Goal: Task Accomplishment & Management: Complete application form

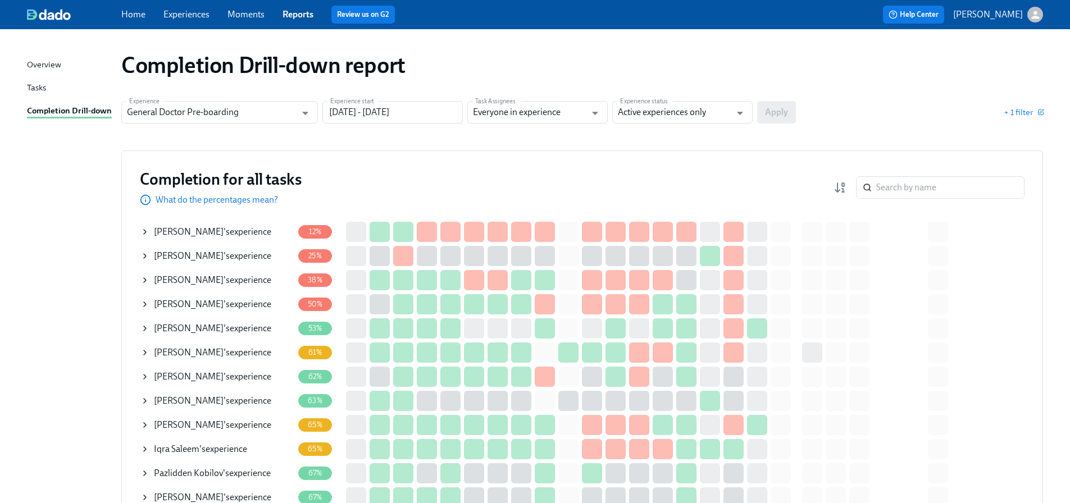
click at [197, 17] on link "Experiences" at bounding box center [186, 14] width 46 height 11
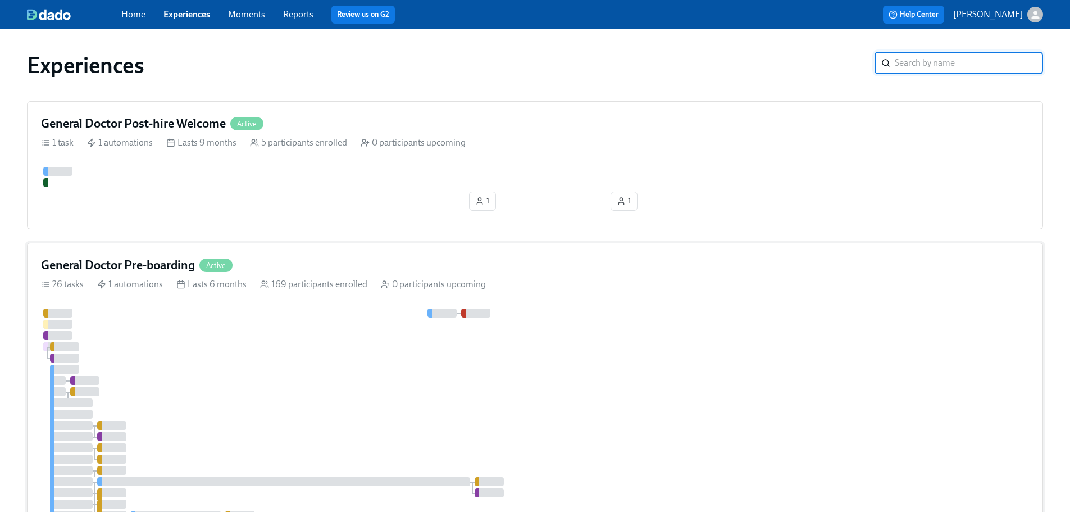
click at [317, 311] on div "General Doctor Pre-boarding Active 26 tasks 1 automations Lasts 6 months 169 pa…" at bounding box center [535, 464] width 1016 height 443
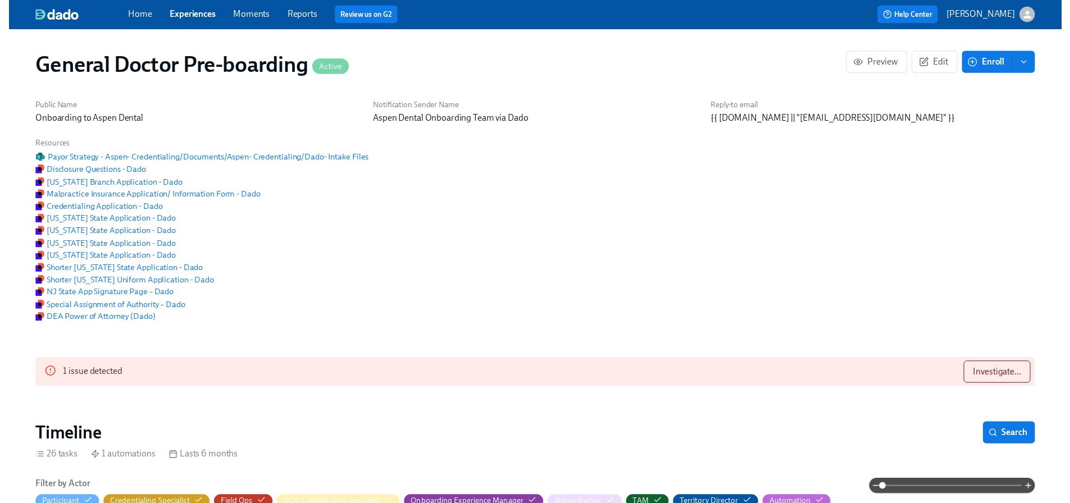
scroll to position [112, 0]
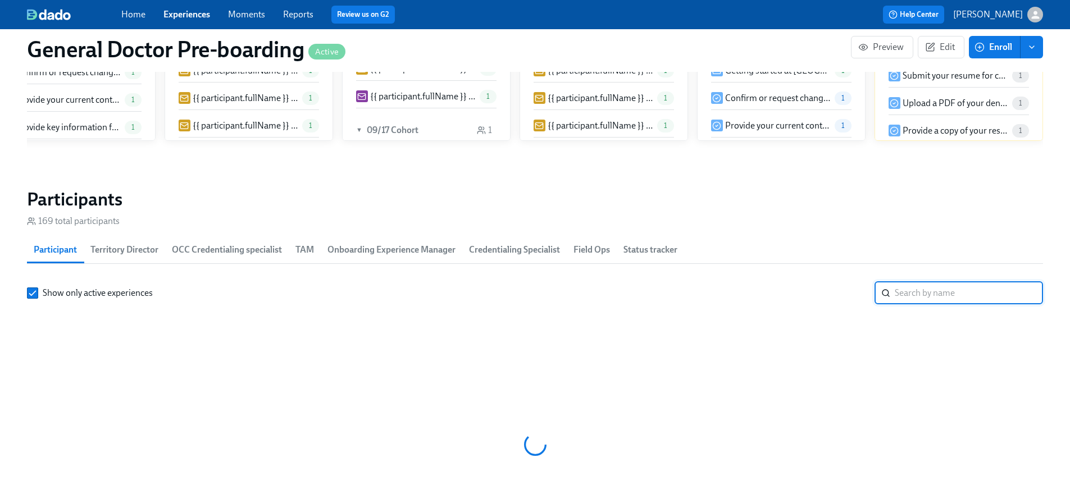
paste input "[PERSON_NAME]"
type input "[PERSON_NAME]"
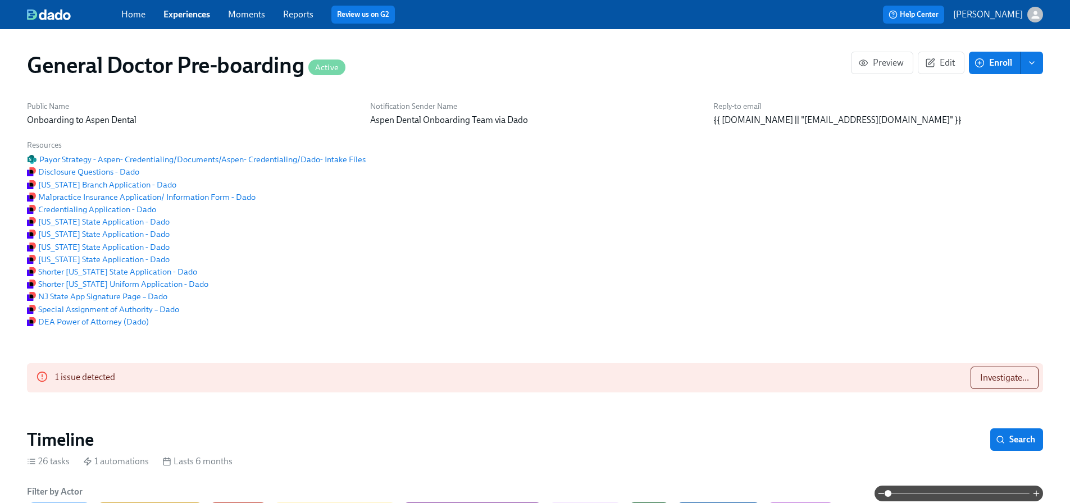
scroll to position [1517, 0]
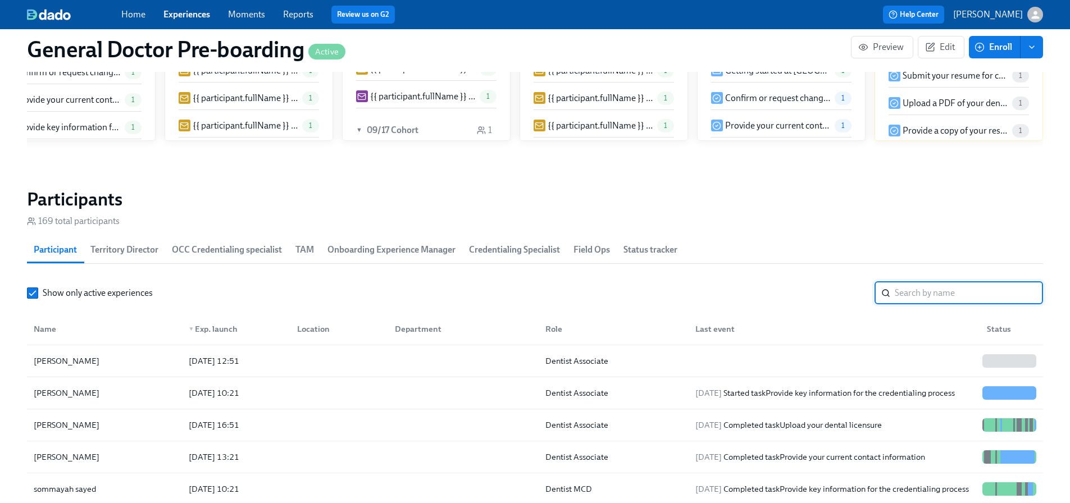
click at [195, 13] on link "Experiences" at bounding box center [186, 14] width 47 height 11
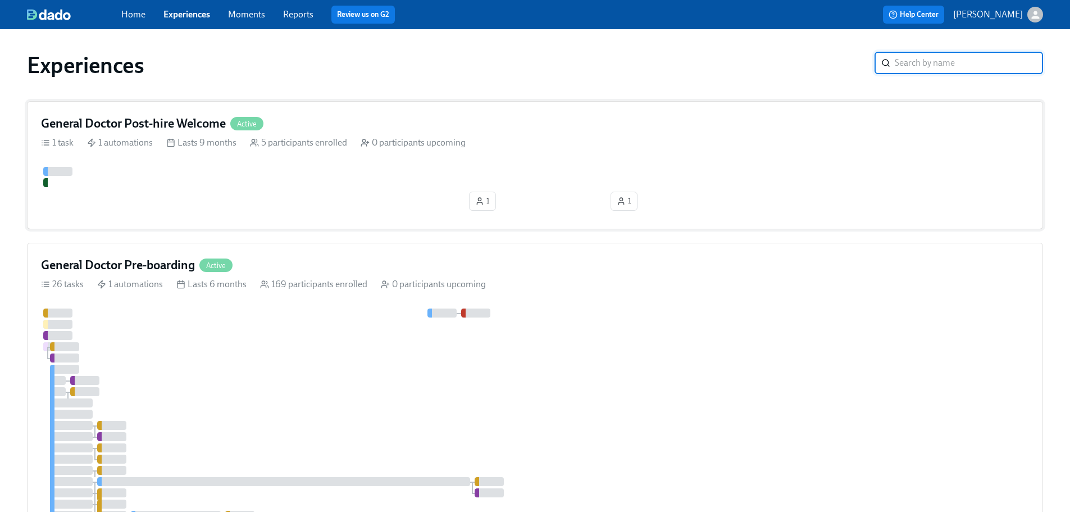
click at [162, 130] on h4 "General Doctor Post-hire Welcome" at bounding box center [133, 123] width 185 height 17
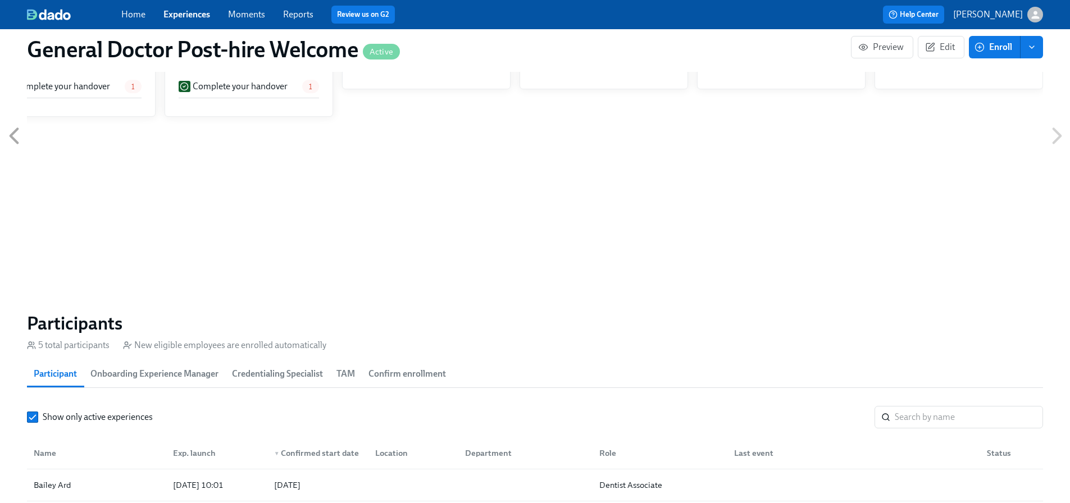
scroll to position [730, 0]
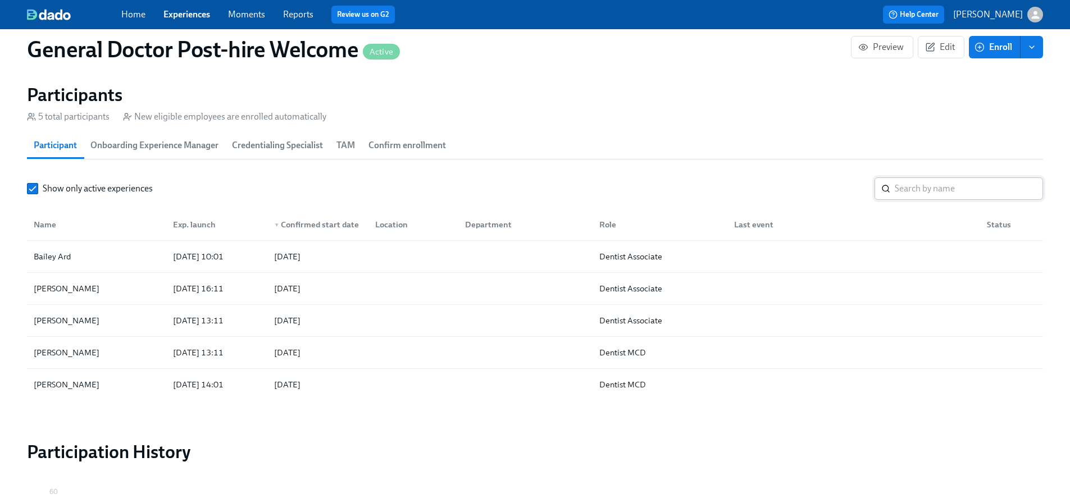
click at [936, 200] on input "search" at bounding box center [969, 188] width 148 height 22
paste input "[PERSON_NAME]"
type input "[PERSON_NAME]"
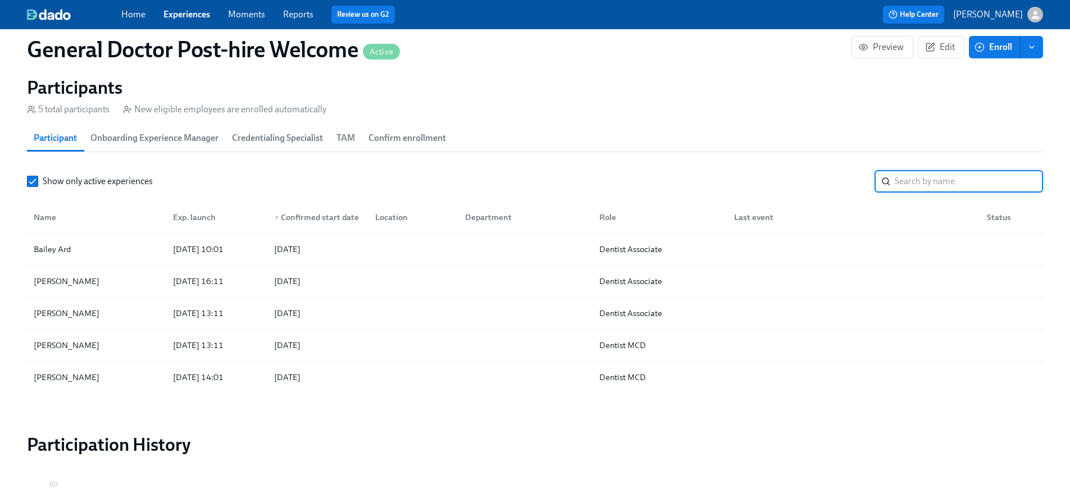
scroll to position [484, 0]
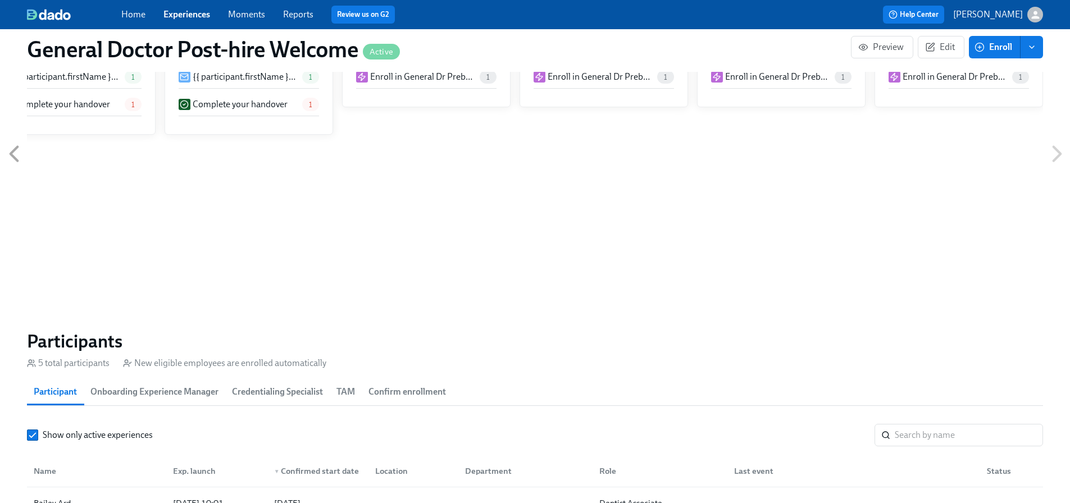
click at [190, 19] on link "Experiences" at bounding box center [186, 14] width 47 height 11
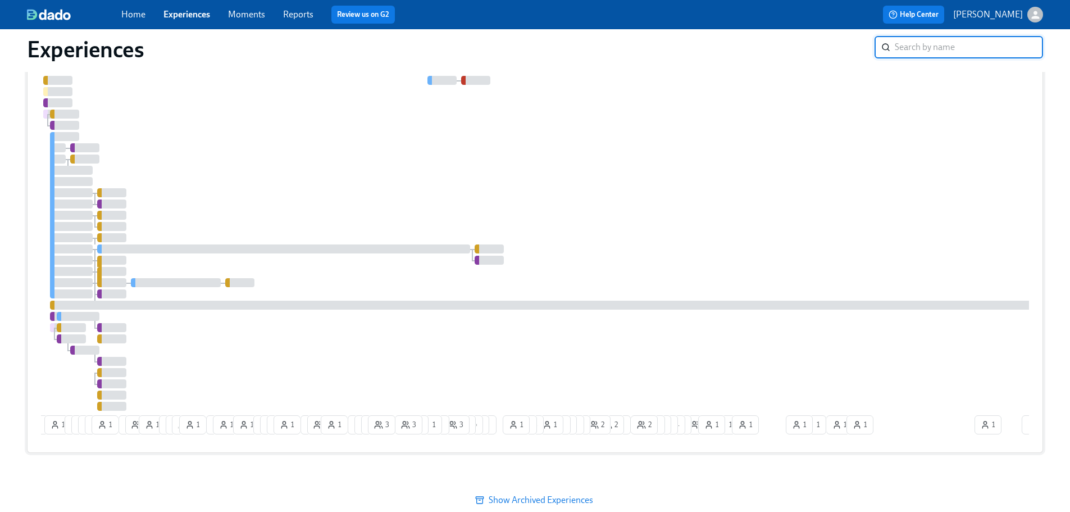
scroll to position [268, 0]
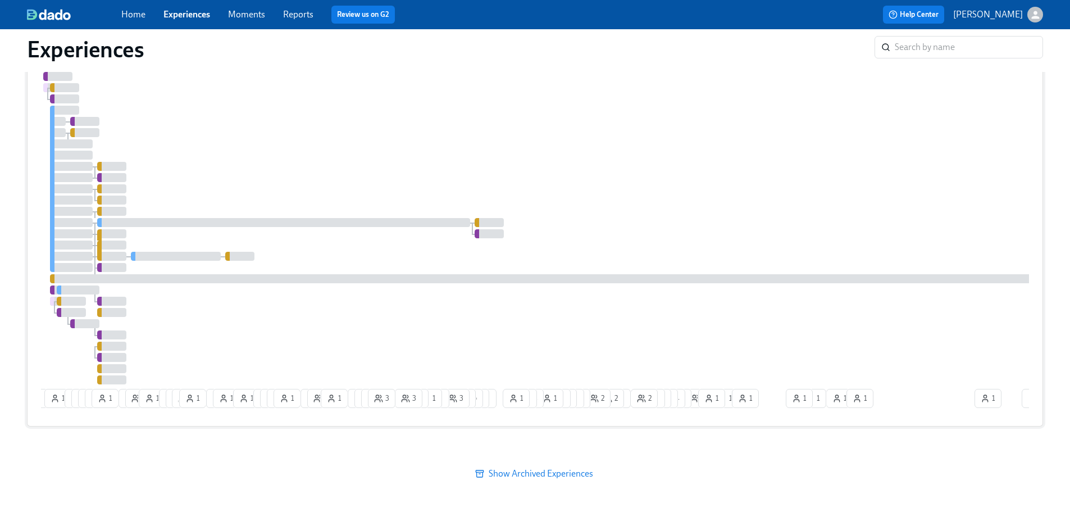
click at [757, 208] on div at bounding box center [678, 216] width 1274 height 335
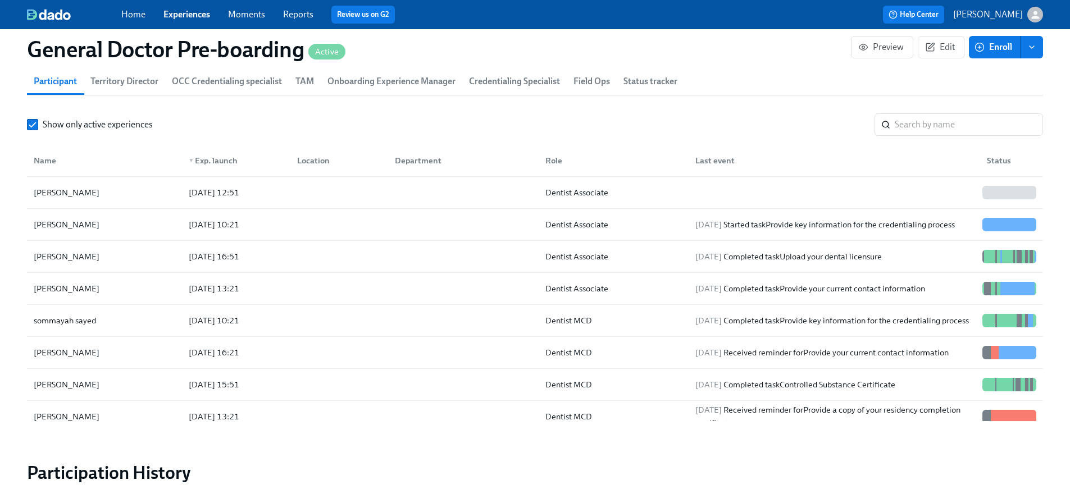
scroll to position [1236, 0]
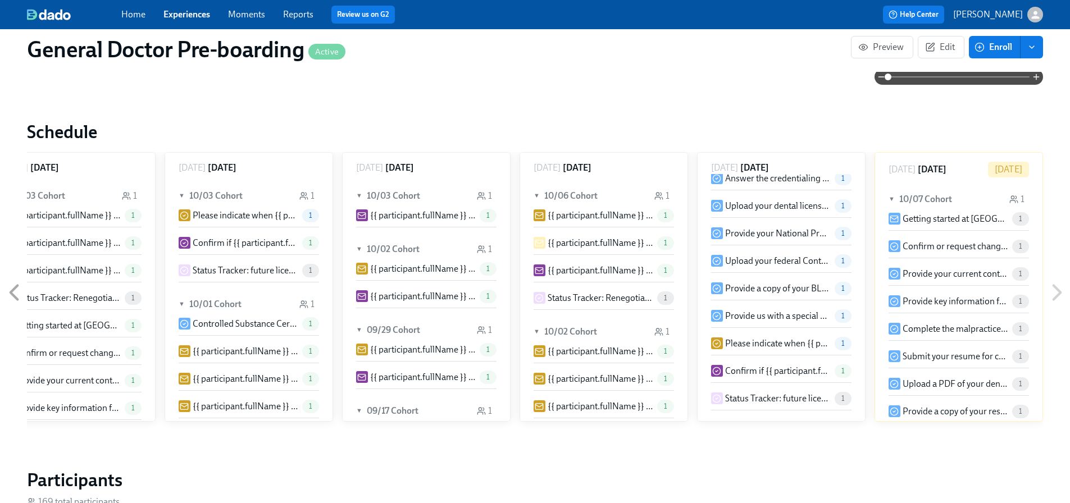
click at [1032, 49] on icon "enroll" at bounding box center [1031, 47] width 9 height 9
click at [1063, 210] on div "Thursday March 06 ▼ 03/06 Cohort 1 {{ participant.fullName }} has been enrolled…" at bounding box center [535, 292] width 1070 height 281
click at [196, 20] on span "Experiences" at bounding box center [186, 14] width 47 height 12
click at [199, 9] on link "Experiences" at bounding box center [186, 14] width 47 height 11
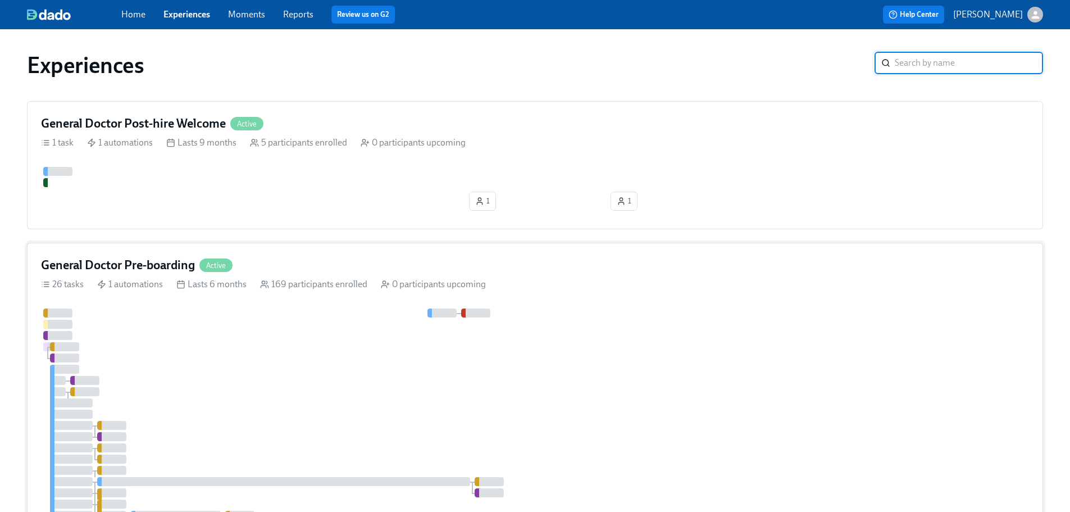
click at [330, 326] on div at bounding box center [678, 475] width 1274 height 335
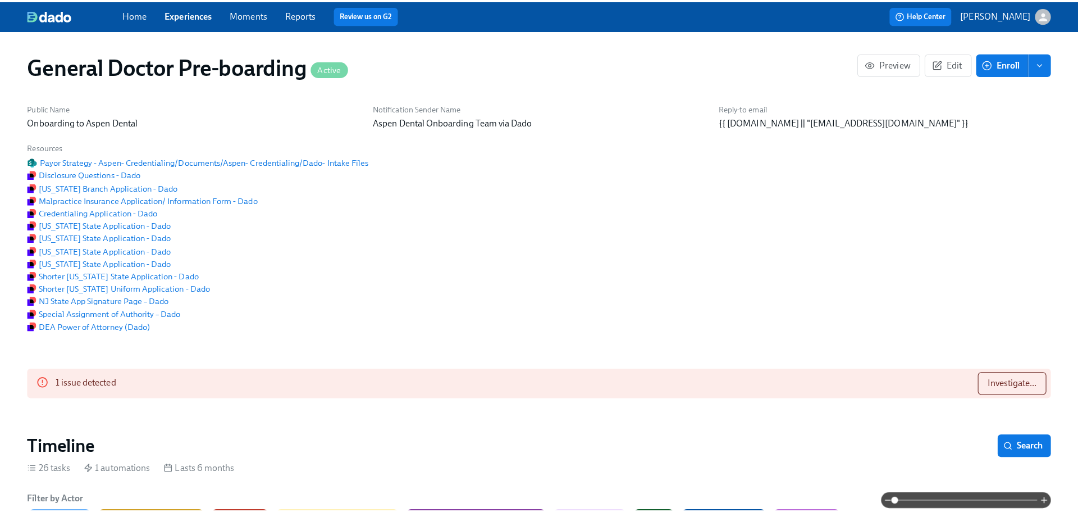
scroll to position [0, 30747]
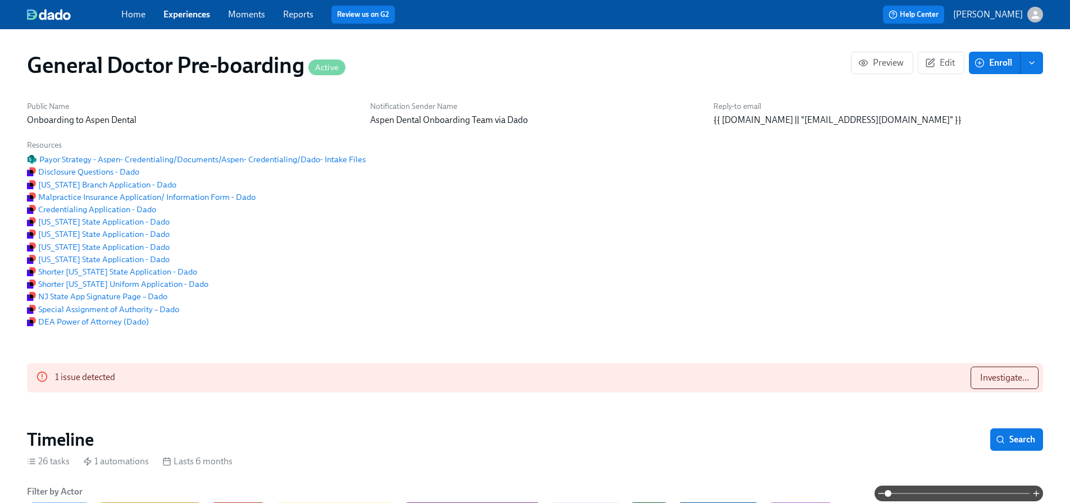
click at [1034, 67] on span "enroll" at bounding box center [1031, 62] width 11 height 11
click at [991, 93] on span "Enroll manually" at bounding box center [1002, 90] width 64 height 12
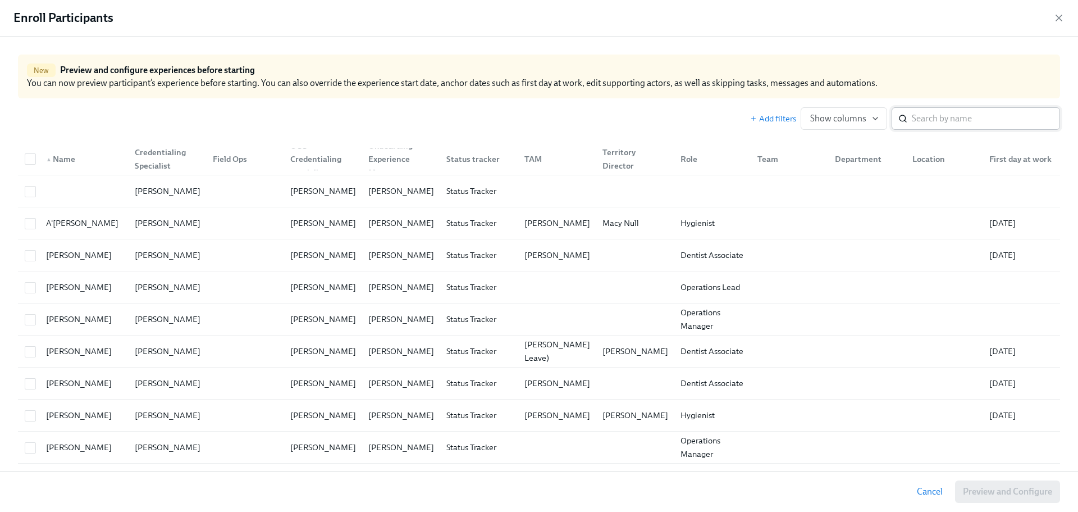
click at [931, 117] on input "search" at bounding box center [986, 118] width 148 height 22
paste input "[PERSON_NAME]"
type input "[PERSON_NAME]"
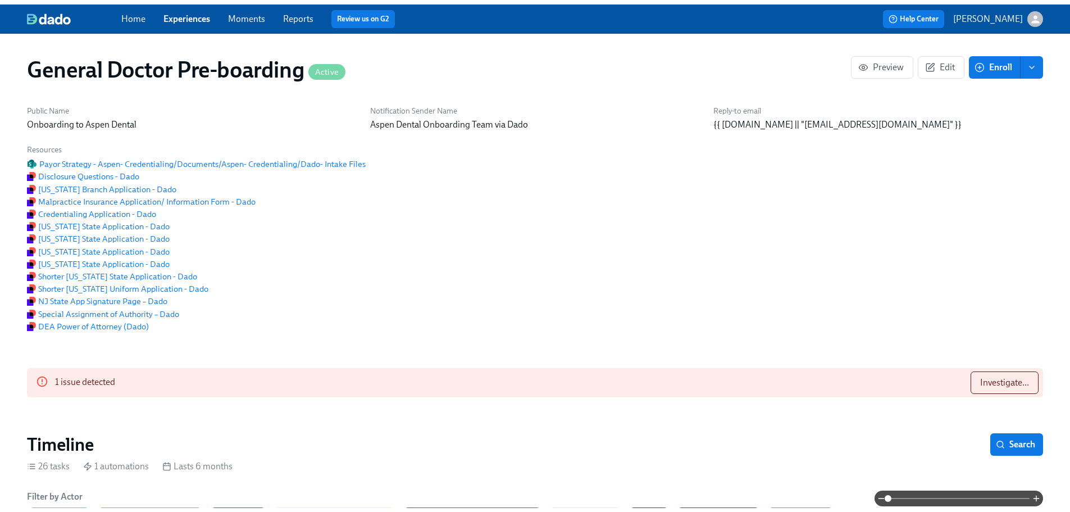
scroll to position [0, 30739]
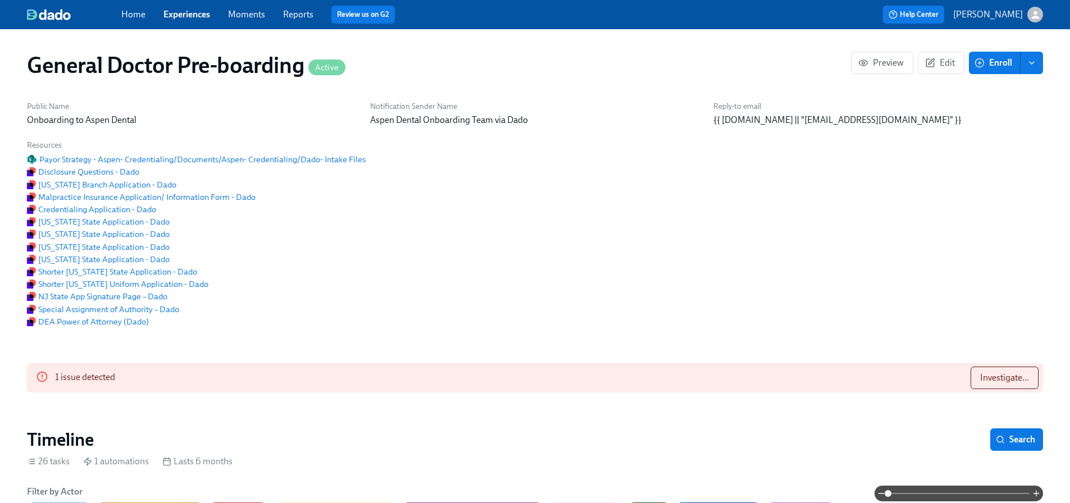
click at [202, 16] on link "Experiences" at bounding box center [186, 14] width 47 height 11
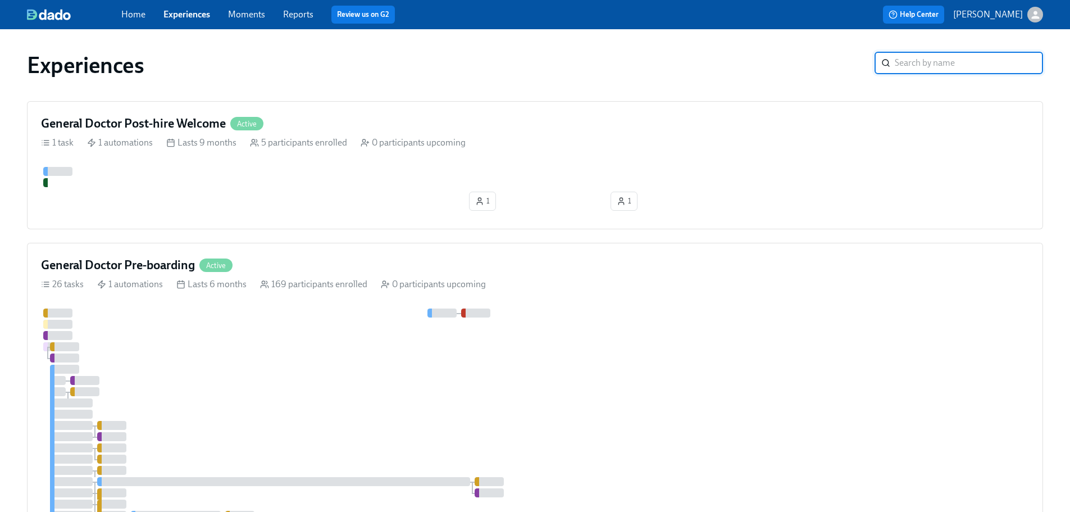
click at [983, 62] on input "search" at bounding box center [969, 63] width 148 height 22
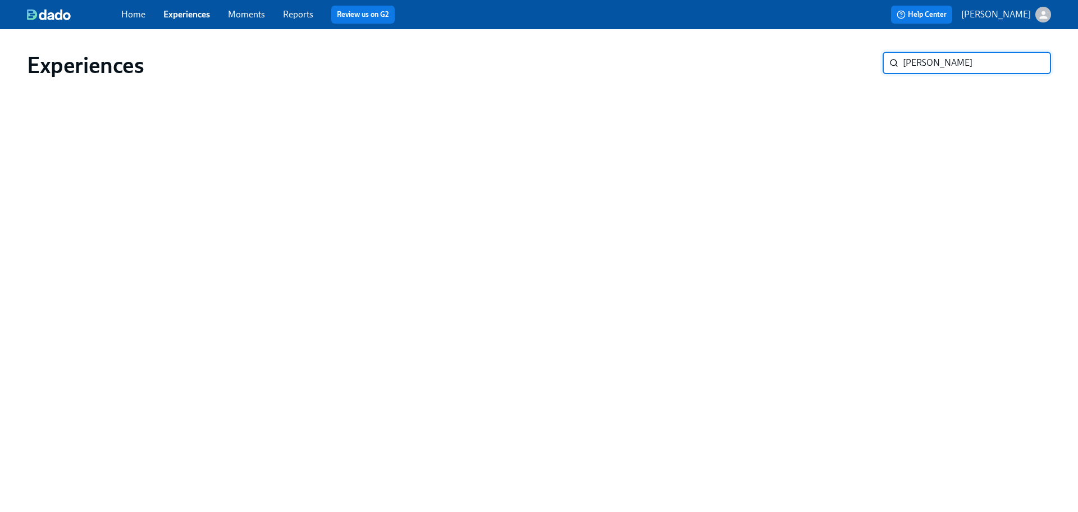
type input "[PERSON_NAME]"
click at [176, 13] on link "Experiences" at bounding box center [186, 14] width 47 height 11
click at [1031, 61] on input "[PERSON_NAME]" at bounding box center [977, 63] width 148 height 22
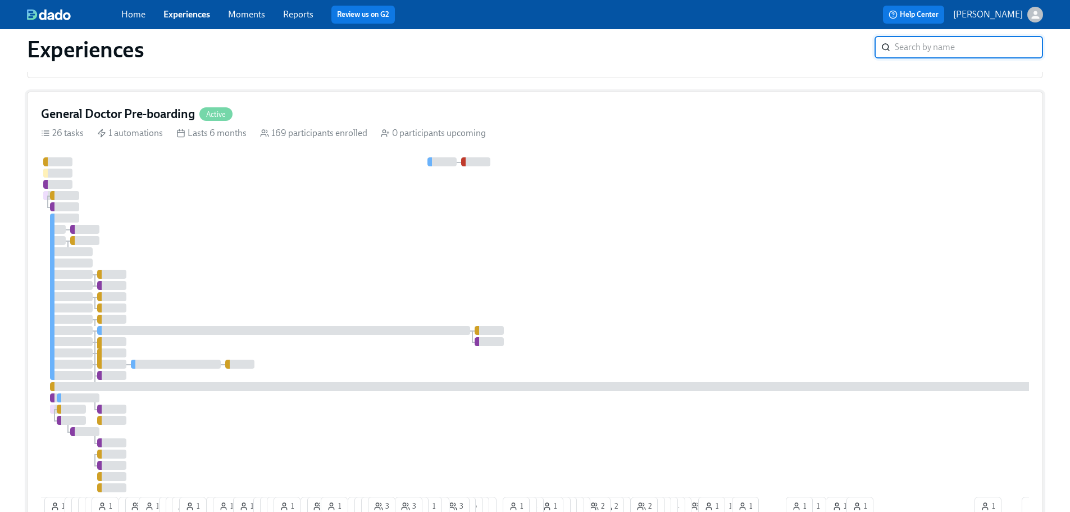
scroll to position [43, 0]
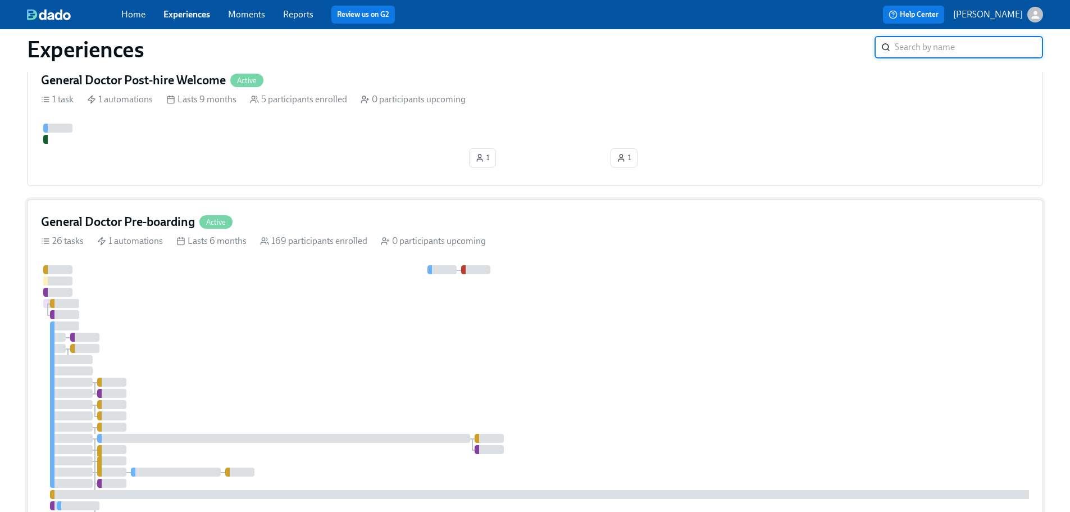
click at [777, 230] on div "General Doctor Pre-boarding Active" at bounding box center [535, 221] width 988 height 17
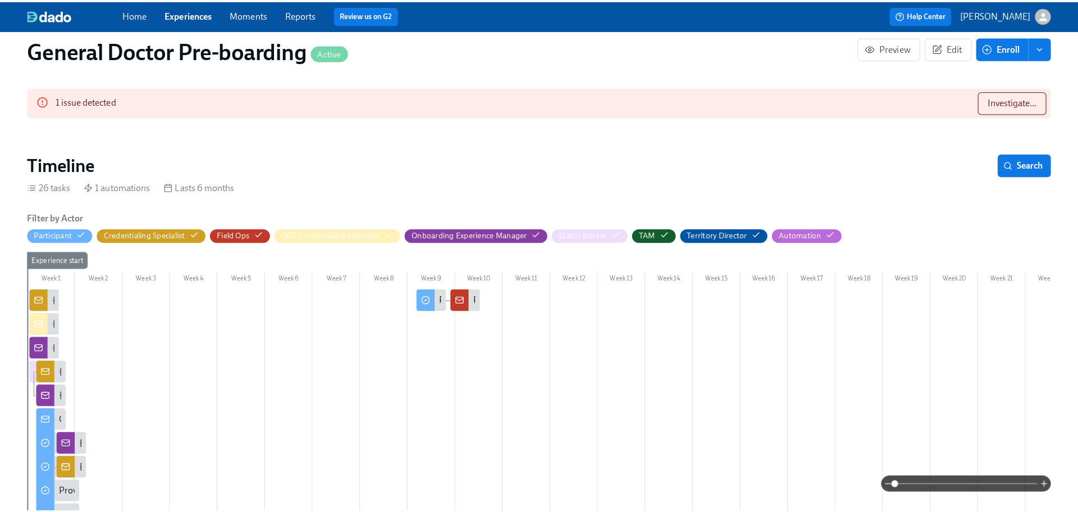
scroll to position [0, 30747]
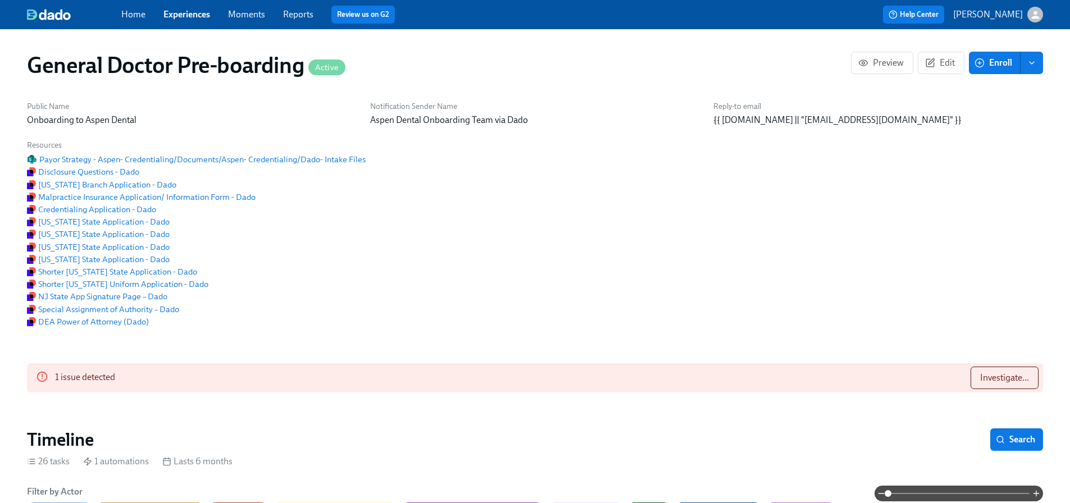
click at [1036, 58] on span "enroll" at bounding box center [1031, 62] width 11 height 11
click at [990, 90] on span "Enroll manually" at bounding box center [1002, 90] width 64 height 12
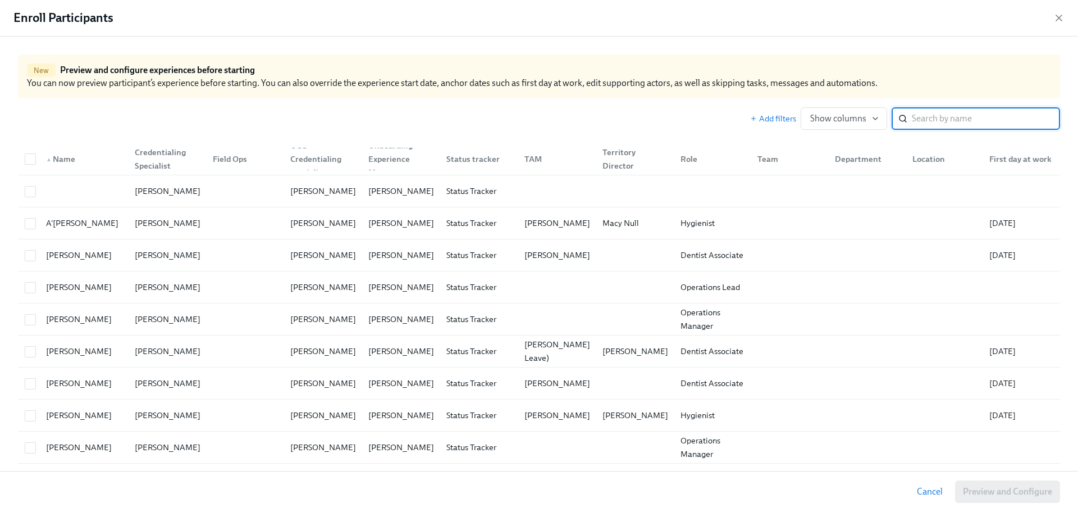
click at [920, 114] on input "search" at bounding box center [986, 118] width 148 height 22
paste input "[PERSON_NAME]"
type input "[PERSON_NAME]"
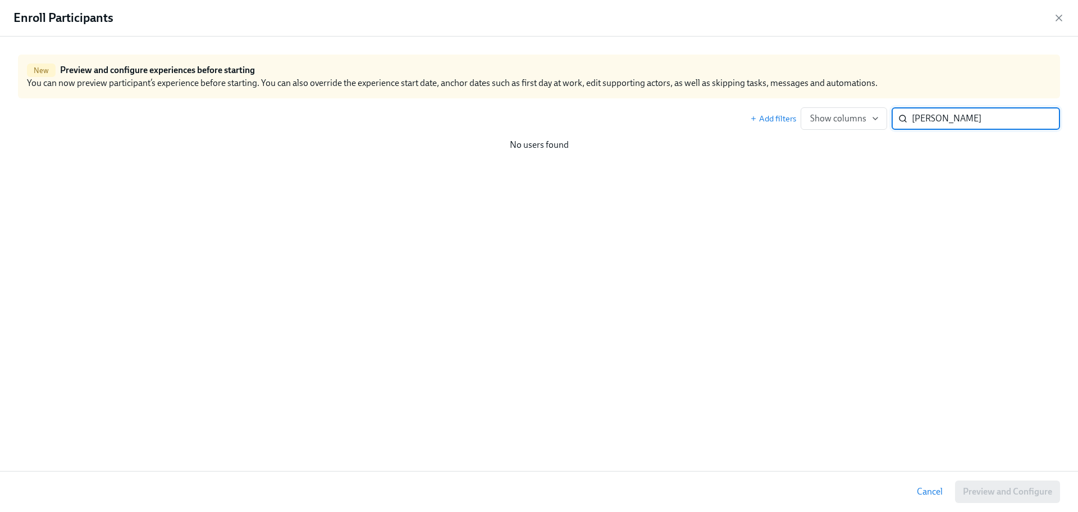
click at [1043, 122] on input "[PERSON_NAME]" at bounding box center [986, 118] width 148 height 22
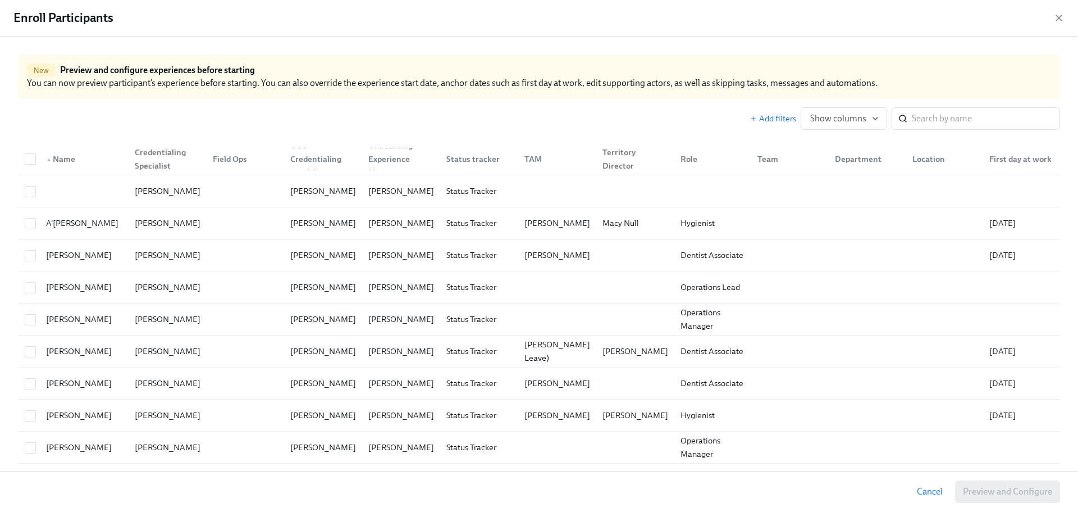
scroll to position [0, 30747]
click at [921, 119] on input "search" at bounding box center [986, 118] width 148 height 22
paste input "[PERSON_NAME]"
type input "[PERSON_NAME]"
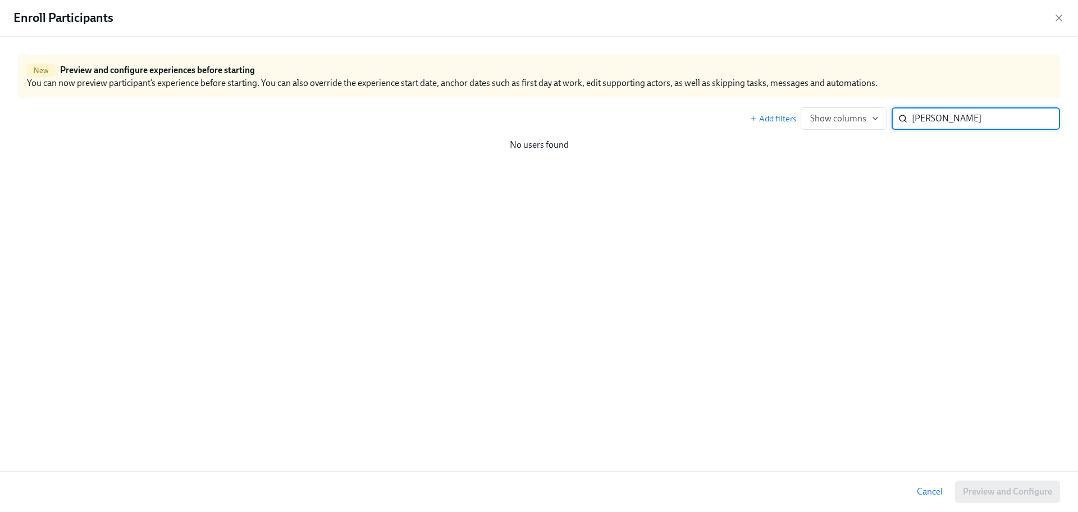
click at [1041, 121] on input "[PERSON_NAME]" at bounding box center [986, 118] width 148 height 22
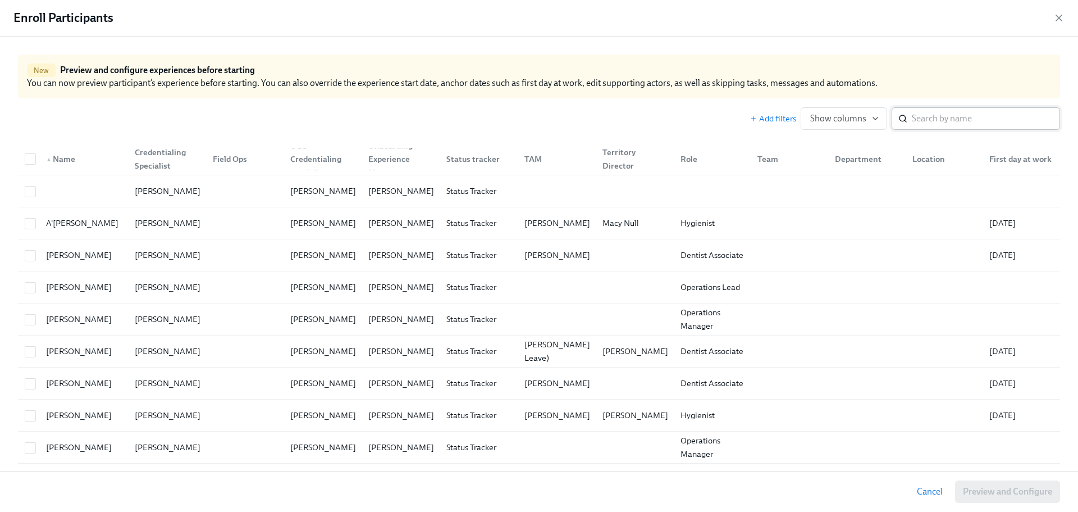
scroll to position [0, 30747]
click at [934, 125] on input "search" at bounding box center [986, 118] width 148 height 22
paste input "[PERSON_NAME]"
type input "[PERSON_NAME]"
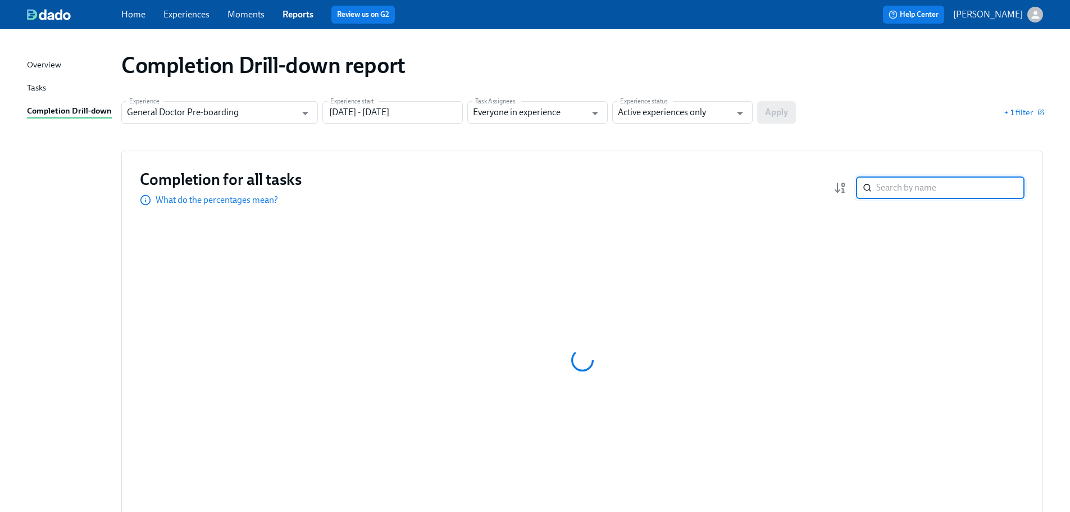
click at [1006, 190] on input "search" at bounding box center [950, 187] width 148 height 22
paste input "[PERSON_NAME]"
type input "[PERSON_NAME]"
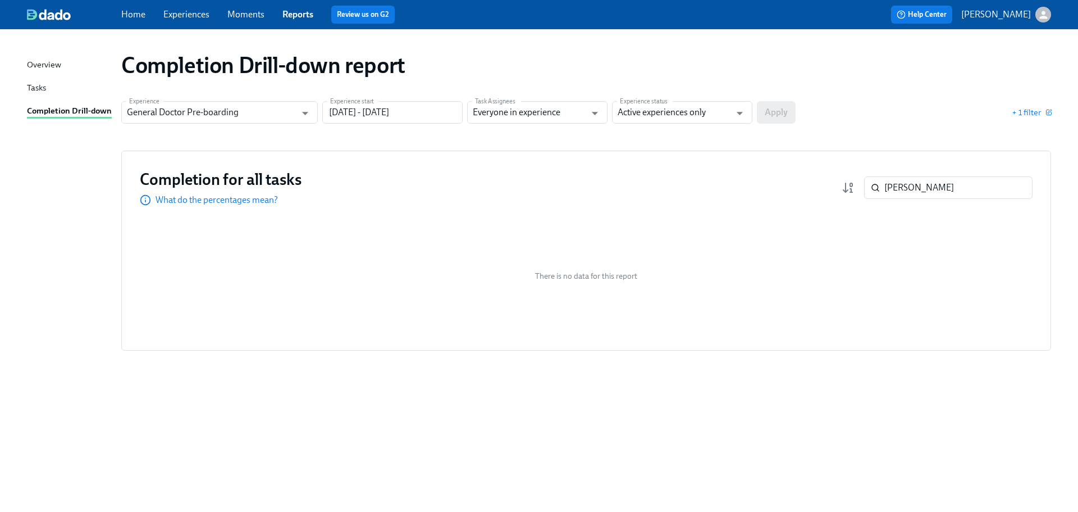
click at [198, 18] on link "Experiences" at bounding box center [186, 14] width 46 height 11
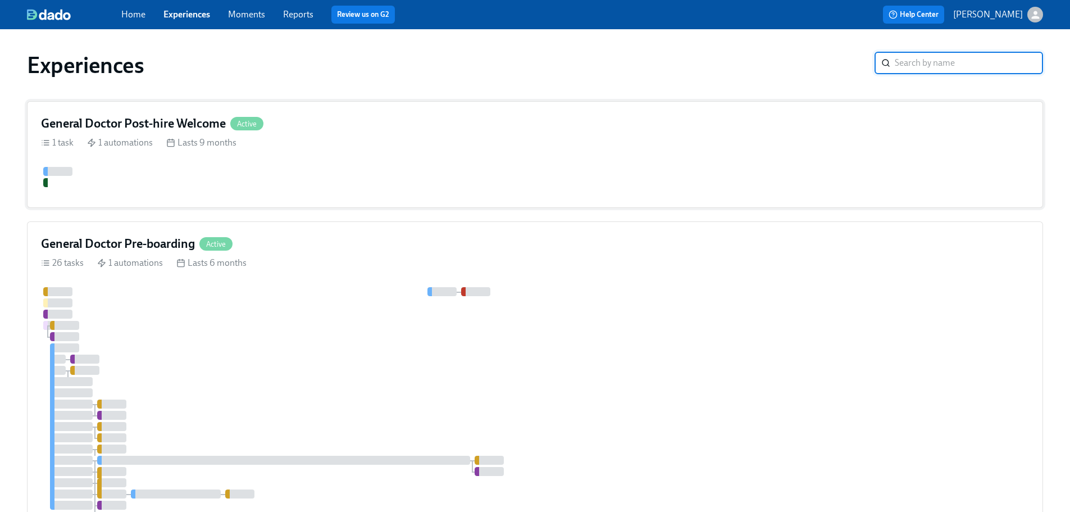
click at [352, 150] on div "General Doctor Post-hire Welcome Active 1 task 1 automations Lasts 9 months" at bounding box center [535, 154] width 1016 height 107
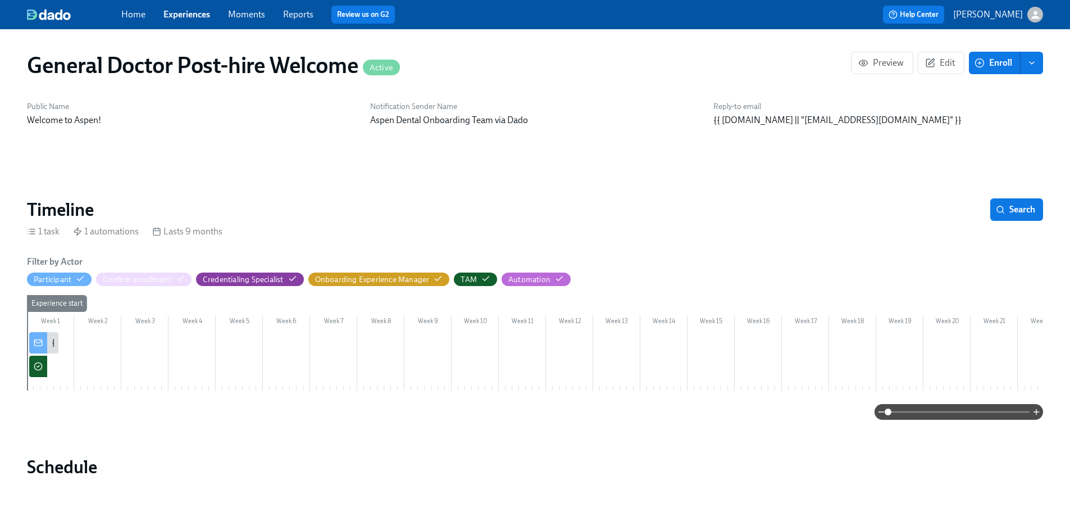
click at [1025, 63] on button "enroll" at bounding box center [1032, 63] width 22 height 22
click at [990, 92] on span "Enroll manually" at bounding box center [1002, 90] width 64 height 12
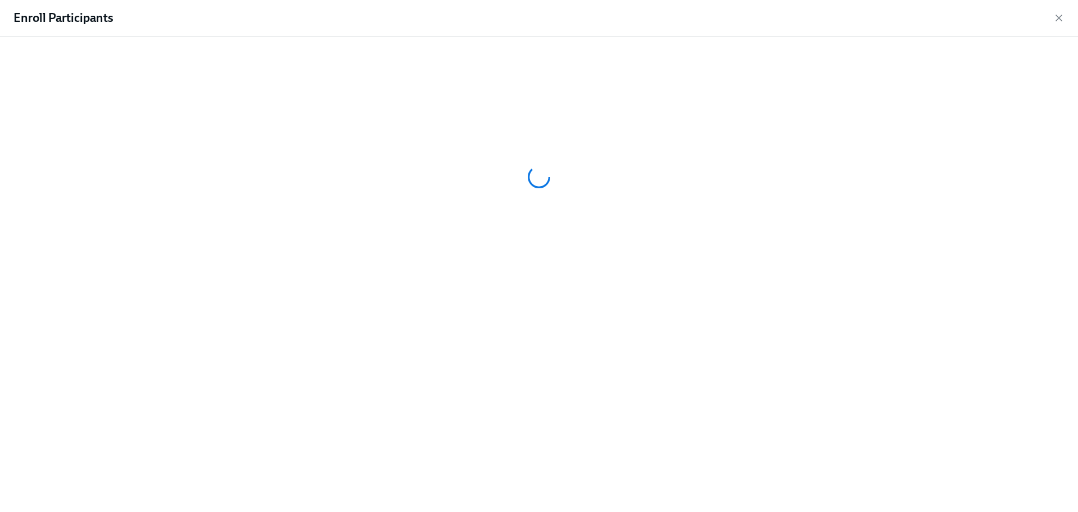
scroll to position [0, 572]
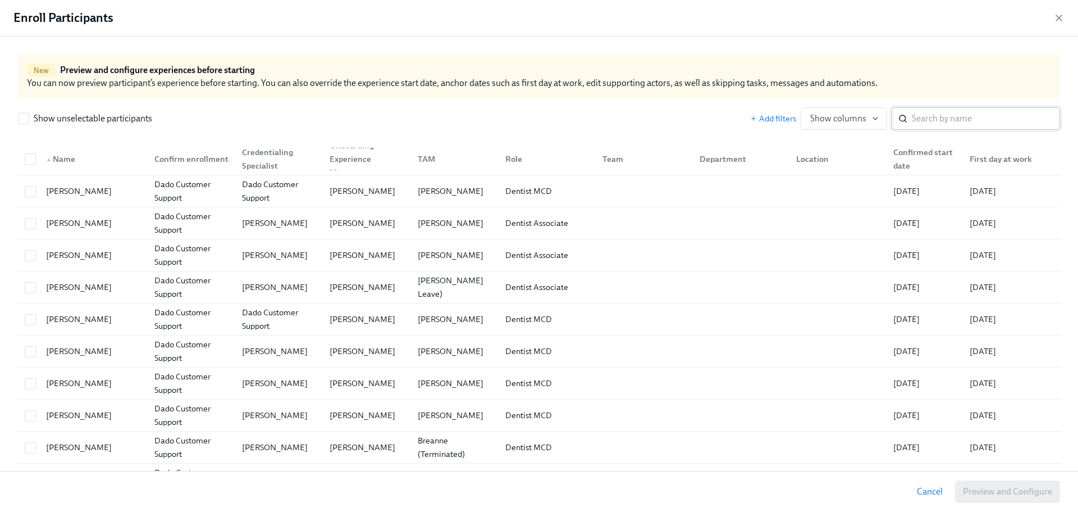
click at [968, 124] on input "search" at bounding box center [986, 118] width 148 height 22
paste input "[PERSON_NAME]"
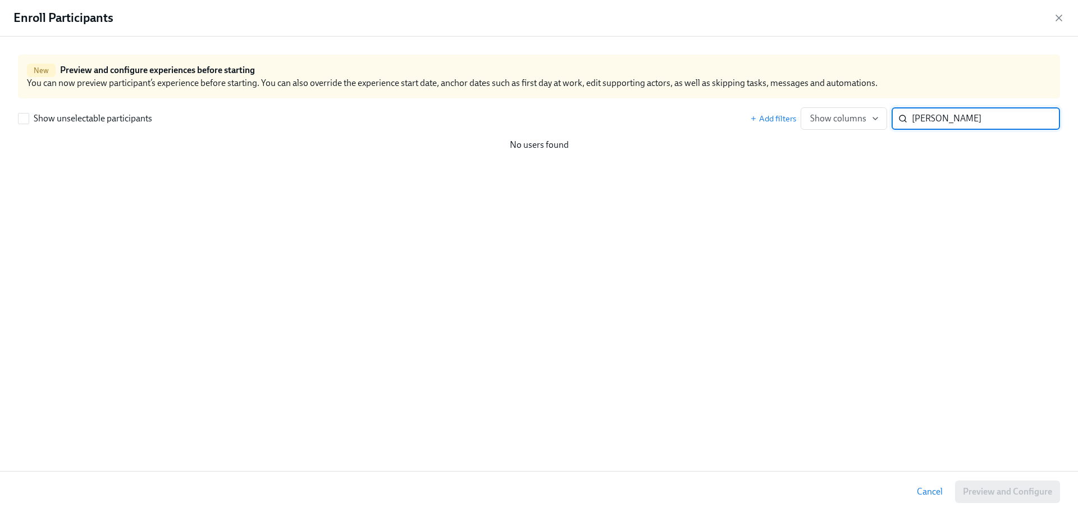
type input "[PERSON_NAME]"
click at [878, 124] on button "Show columns" at bounding box center [844, 118] width 87 height 22
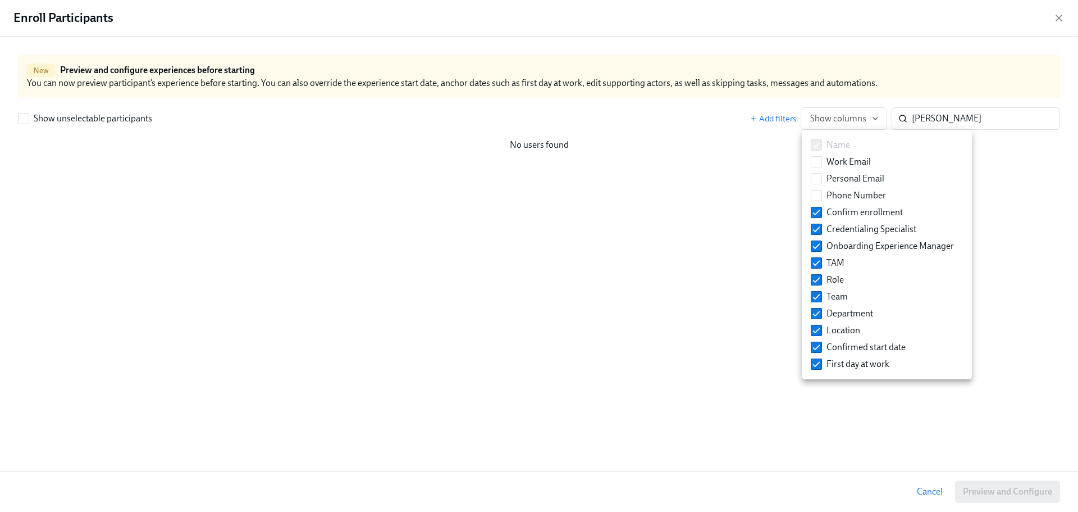
click at [993, 201] on div at bounding box center [539, 256] width 1078 height 512
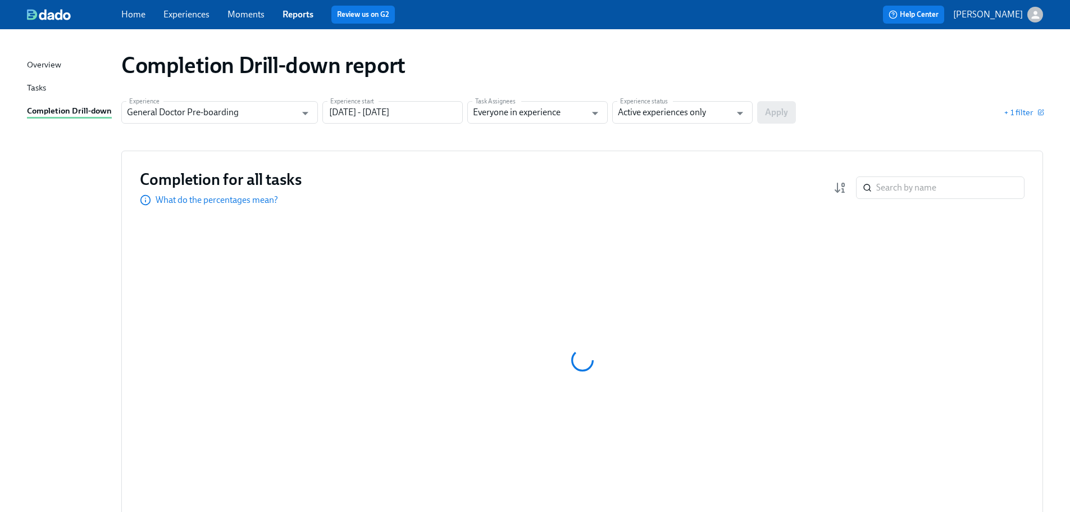
click at [184, 16] on link "Experiences" at bounding box center [186, 14] width 46 height 11
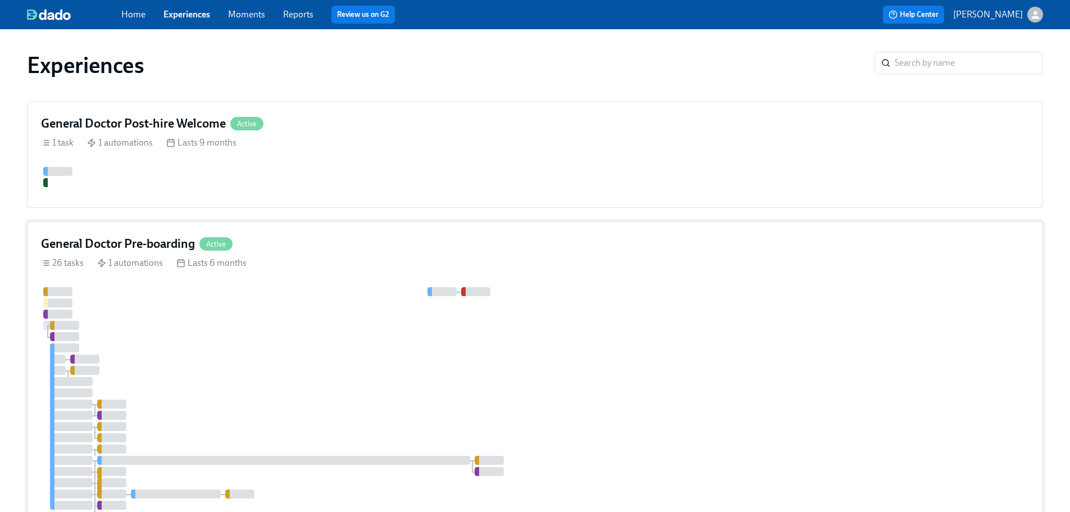
click at [442, 262] on div "26 tasks 1 automations Lasts 6 months" at bounding box center [535, 263] width 988 height 12
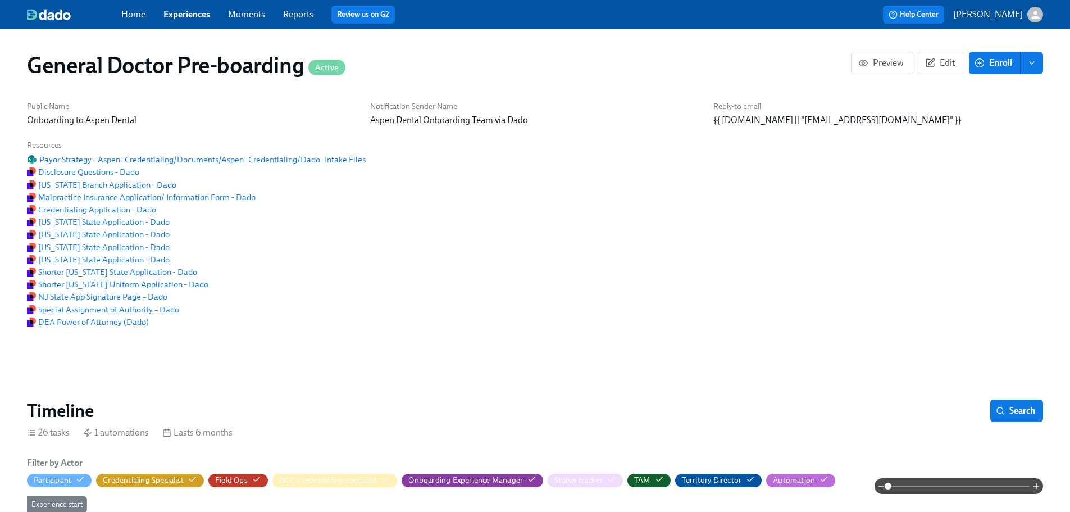
click at [1038, 64] on button "enroll" at bounding box center [1032, 63] width 22 height 22
click at [1011, 89] on span "Enroll manually" at bounding box center [1002, 90] width 64 height 12
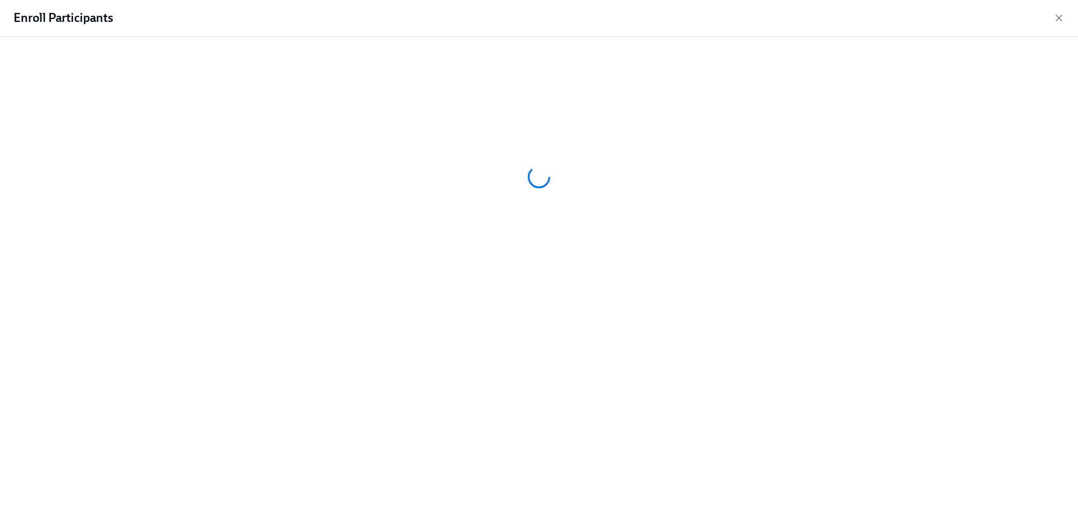
scroll to position [0, 30747]
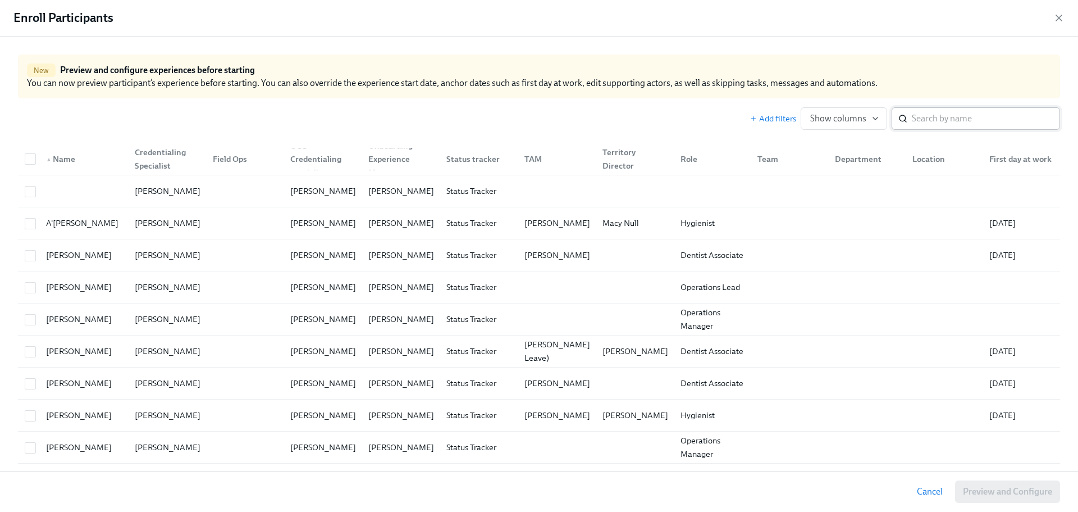
click at [935, 115] on input "search" at bounding box center [986, 118] width 148 height 22
paste input "[PERSON_NAME]"
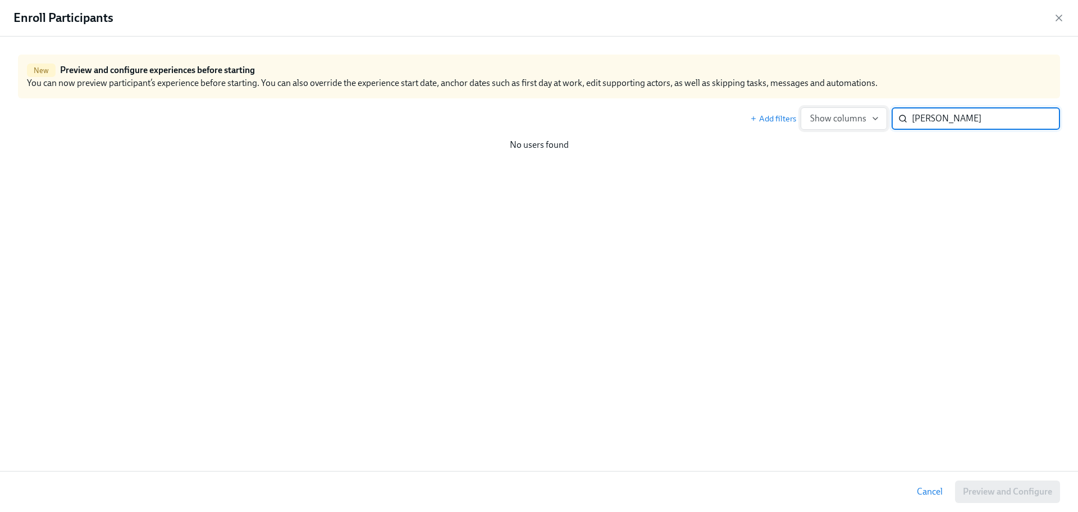
type input "[PERSON_NAME]"
click at [879, 116] on icon "button" at bounding box center [875, 118] width 9 height 9
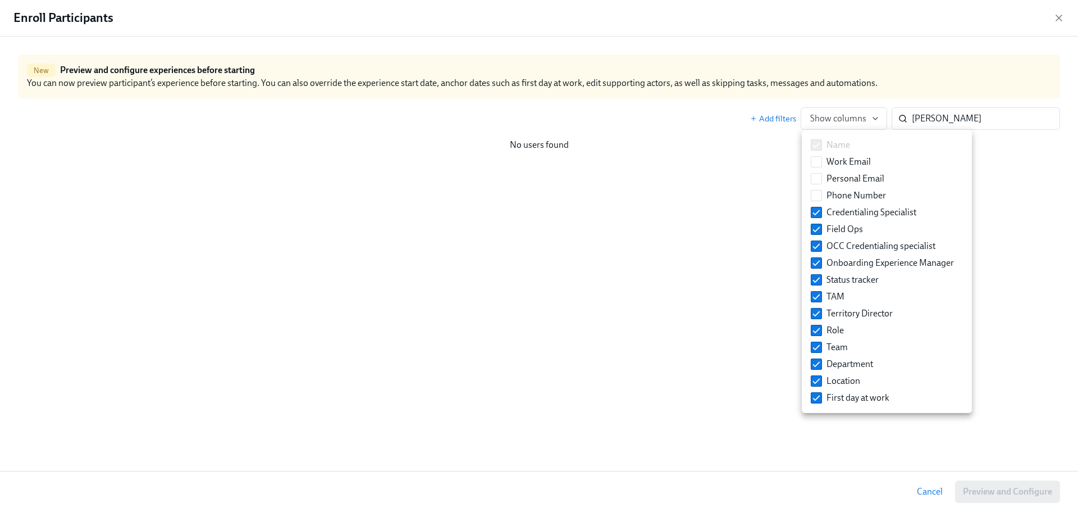
click at [1003, 259] on div at bounding box center [539, 256] width 1078 height 512
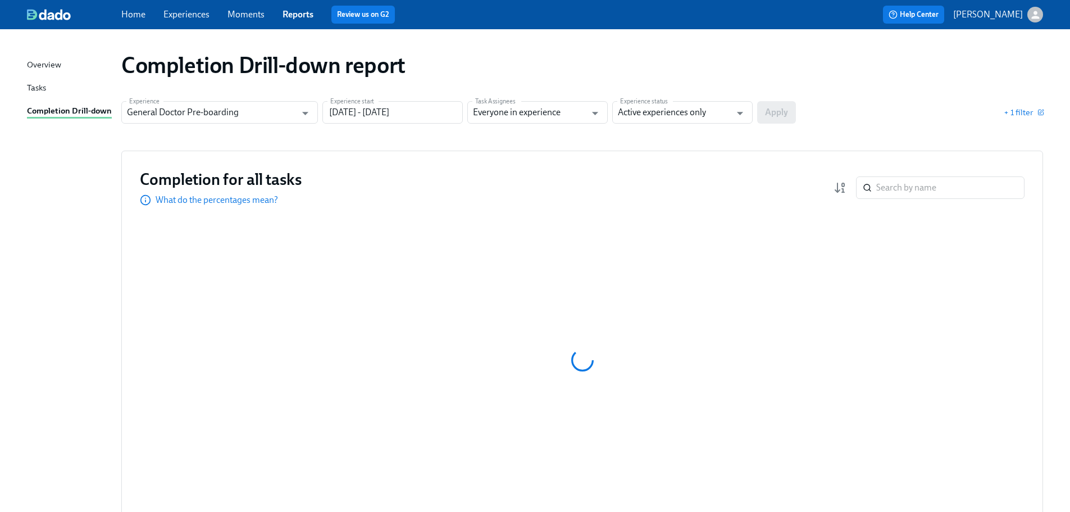
click at [202, 21] on div "Home Experiences Moments Reports Review us on G2" at bounding box center [351, 15] width 461 height 18
click at [206, 17] on link "Experiences" at bounding box center [186, 14] width 46 height 11
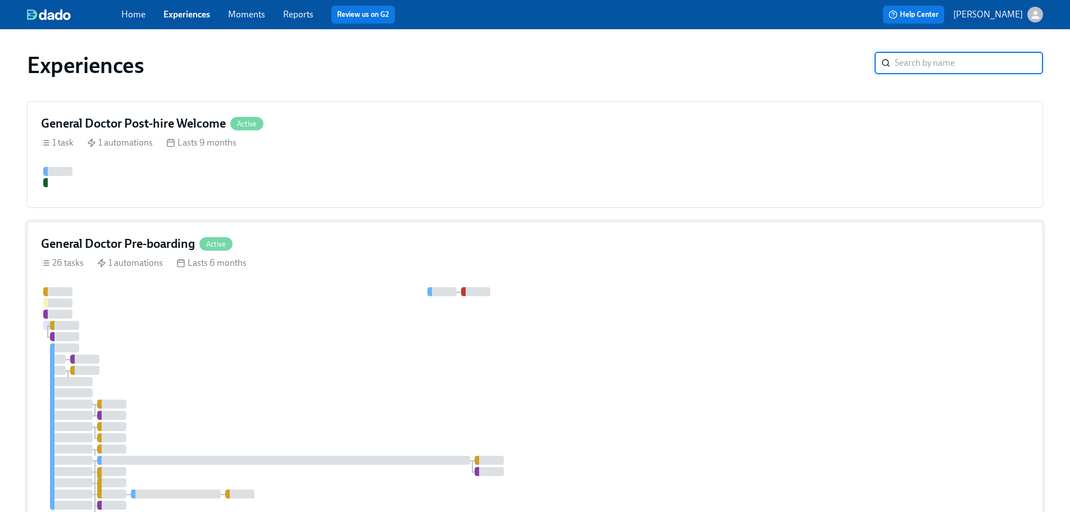
scroll to position [225, 0]
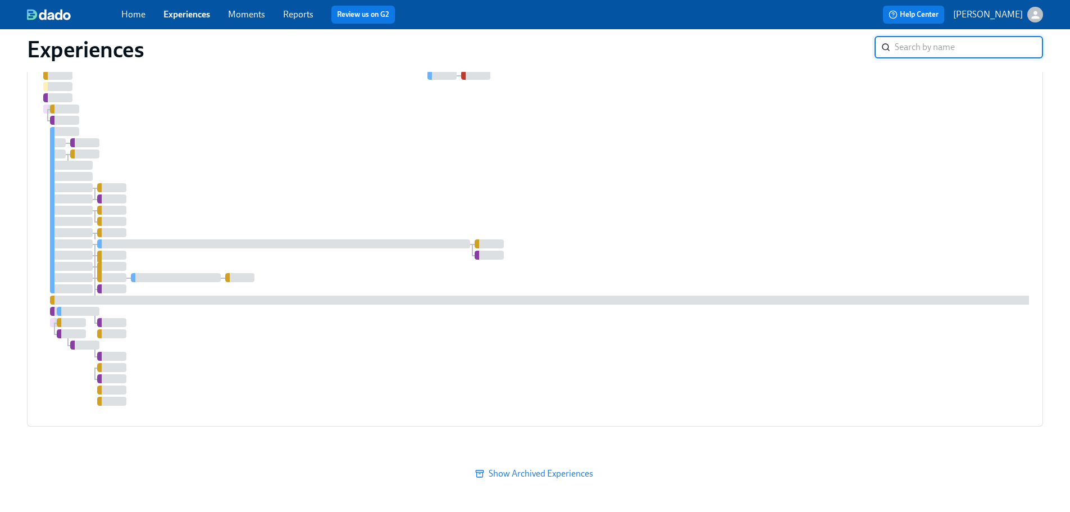
type input "[PERSON_NAME]"
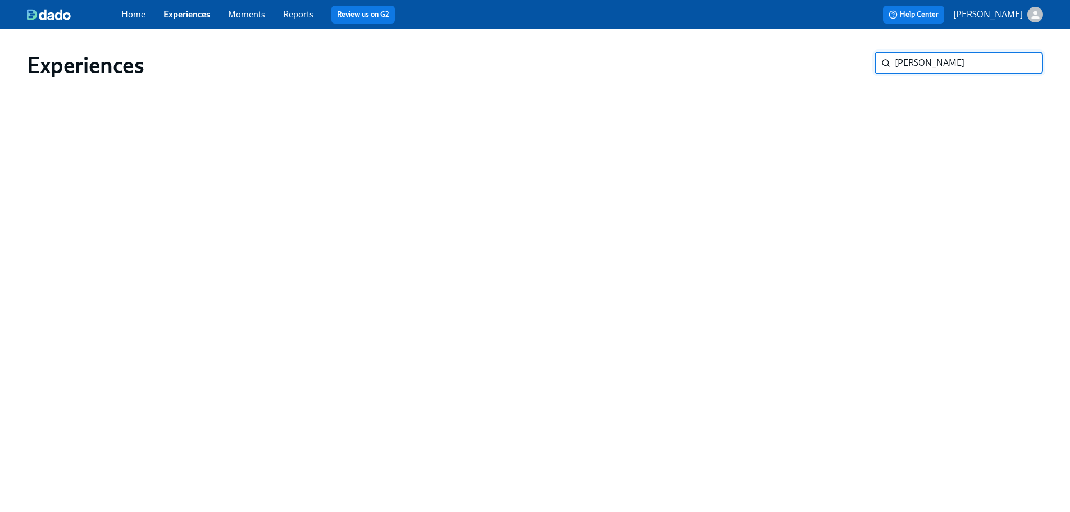
scroll to position [0, 0]
click at [1035, 64] on input "[PERSON_NAME]" at bounding box center [977, 63] width 148 height 22
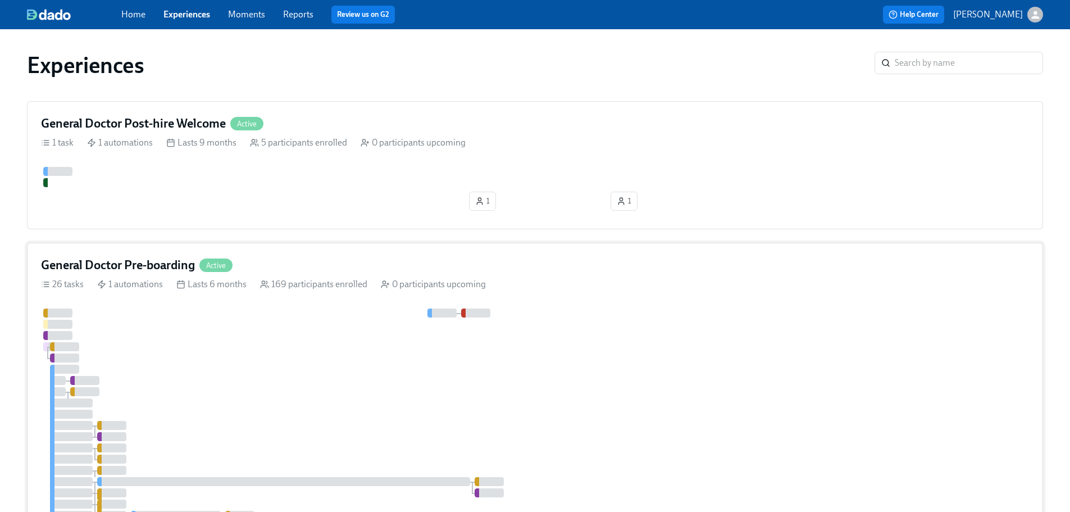
click at [688, 298] on div "General Doctor Pre-boarding Active 26 tasks 1 automations Lasts 6 months 169 pa…" at bounding box center [535, 464] width 1016 height 443
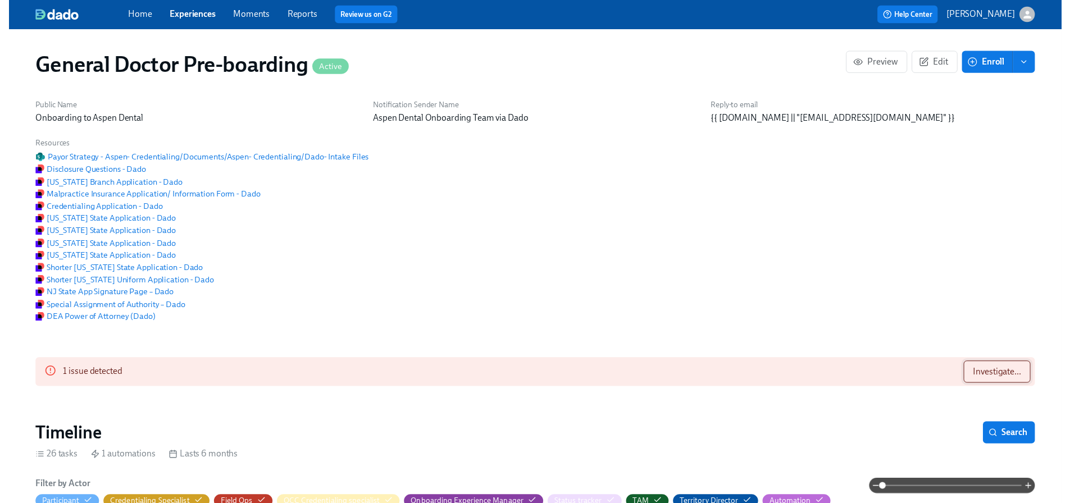
scroll to position [56, 0]
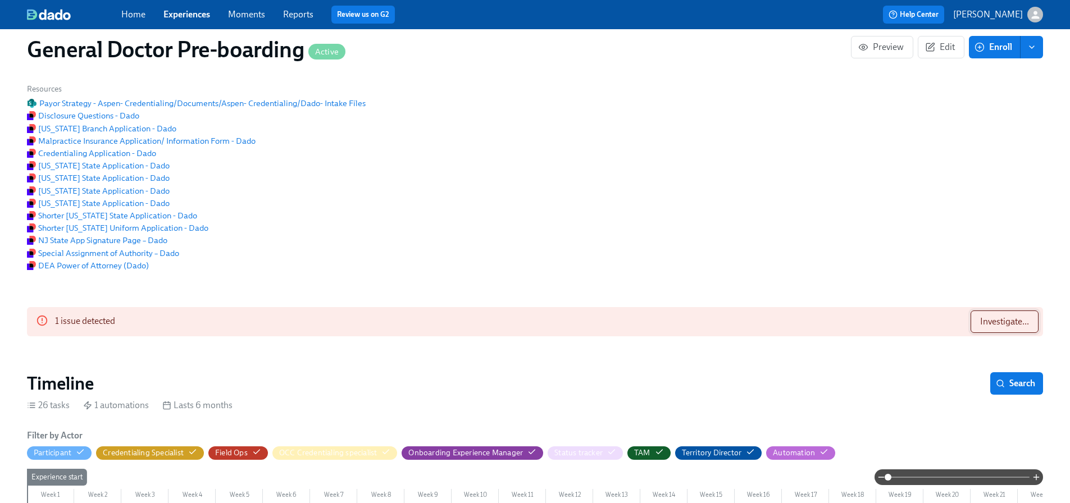
click at [999, 327] on span "Investigate..." at bounding box center [1004, 321] width 49 height 11
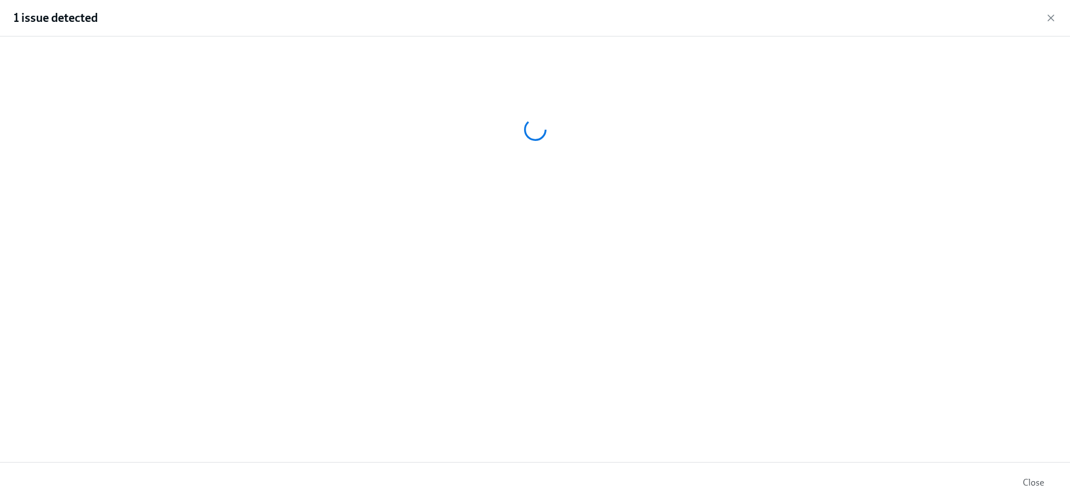
scroll to position [0, 30747]
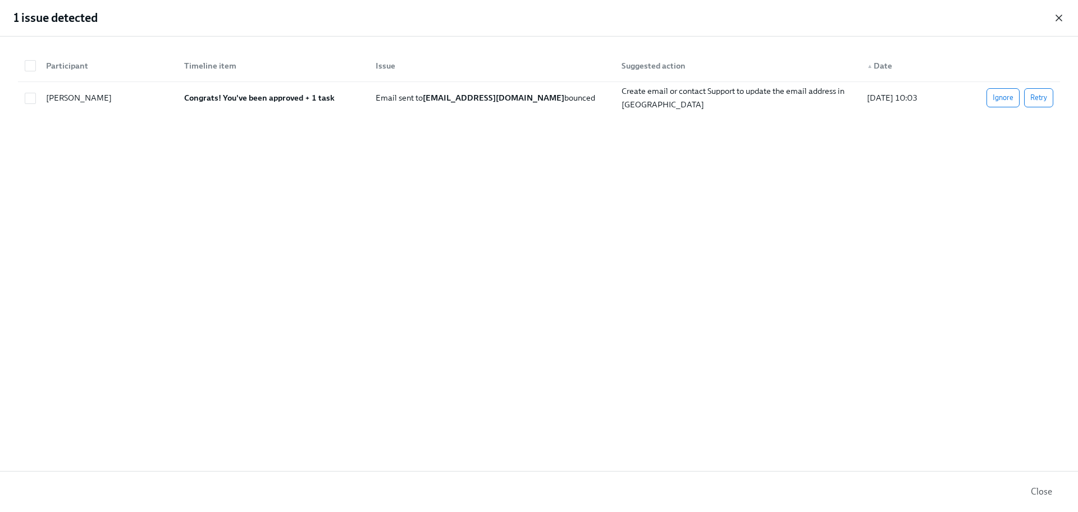
click at [1061, 16] on icon "button" at bounding box center [1060, 18] width 6 height 6
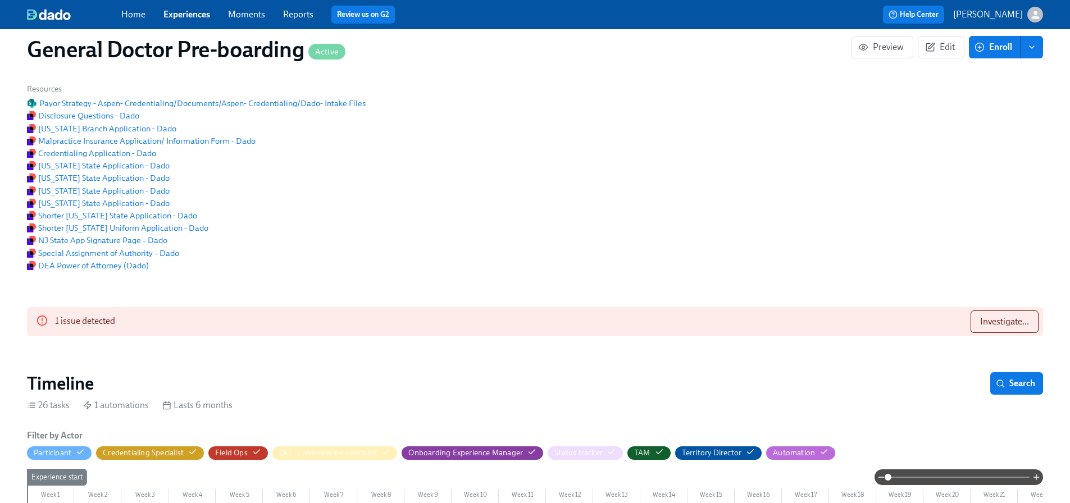
click at [1030, 52] on span "enroll" at bounding box center [1031, 47] width 11 height 11
click at [1005, 77] on span "Enroll manually" at bounding box center [1002, 75] width 64 height 12
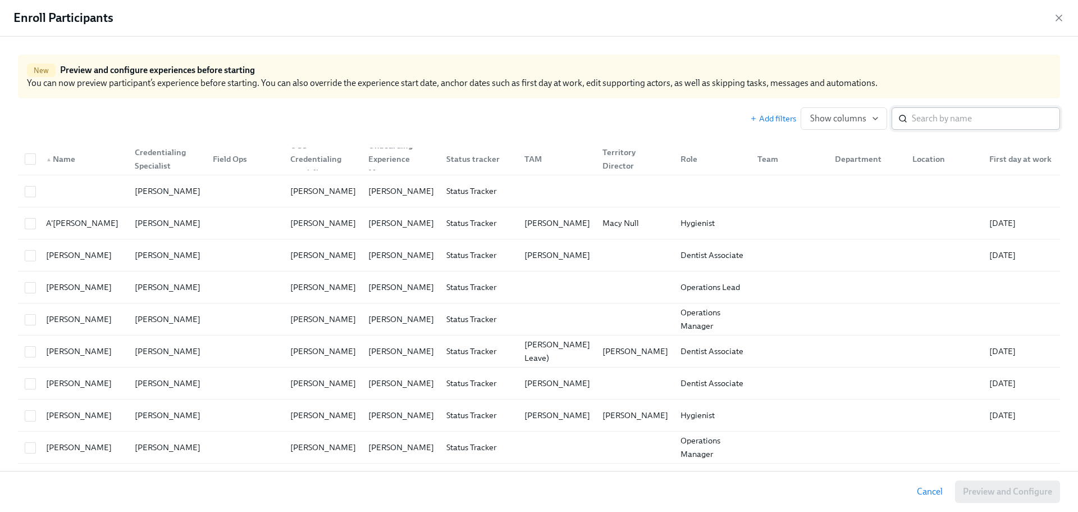
click at [957, 120] on input "search" at bounding box center [986, 118] width 148 height 22
paste input "[PERSON_NAME]"
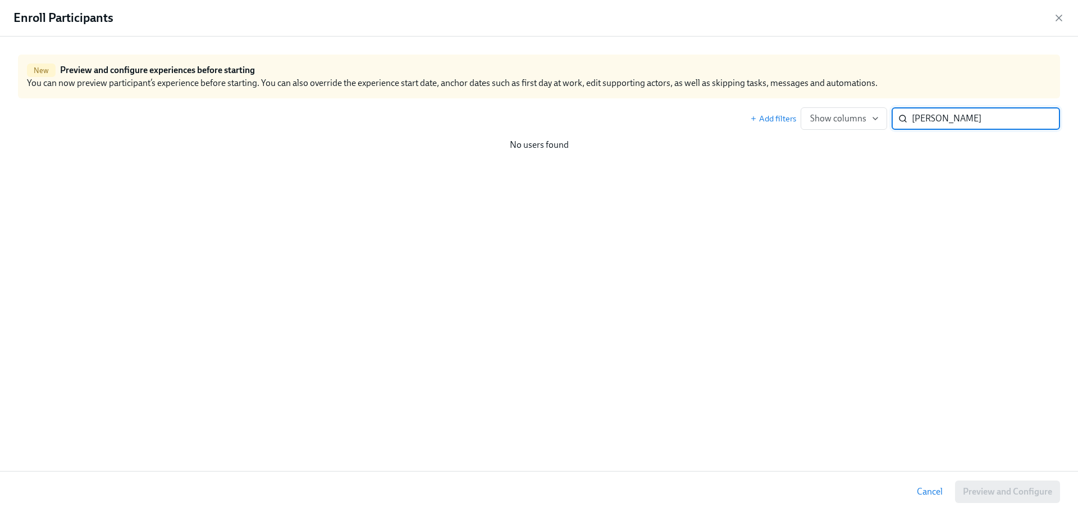
click at [975, 116] on input "[PERSON_NAME]" at bounding box center [986, 118] width 148 height 22
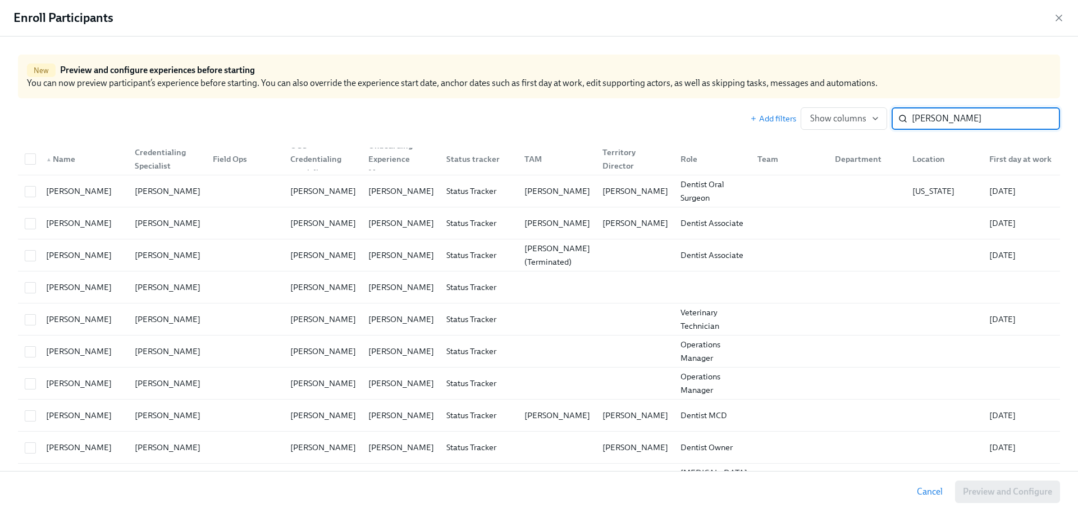
click at [944, 121] on input "[PERSON_NAME]" at bounding box center [986, 118] width 148 height 22
paste input "[PERSON_NAME]"
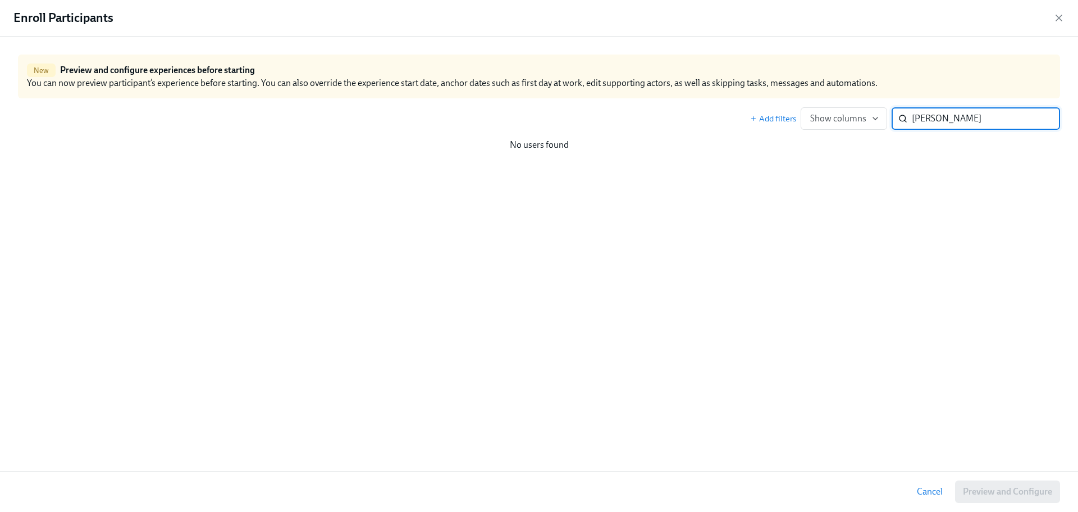
drag, startPoint x: 945, startPoint y: 121, endPoint x: 968, endPoint y: 121, distance: 23.0
click at [946, 121] on input "[PERSON_NAME]" at bounding box center [986, 118] width 148 height 22
type input "[PERSON_NAME]"
click at [1004, 121] on input "[PERSON_NAME]" at bounding box center [986, 118] width 148 height 22
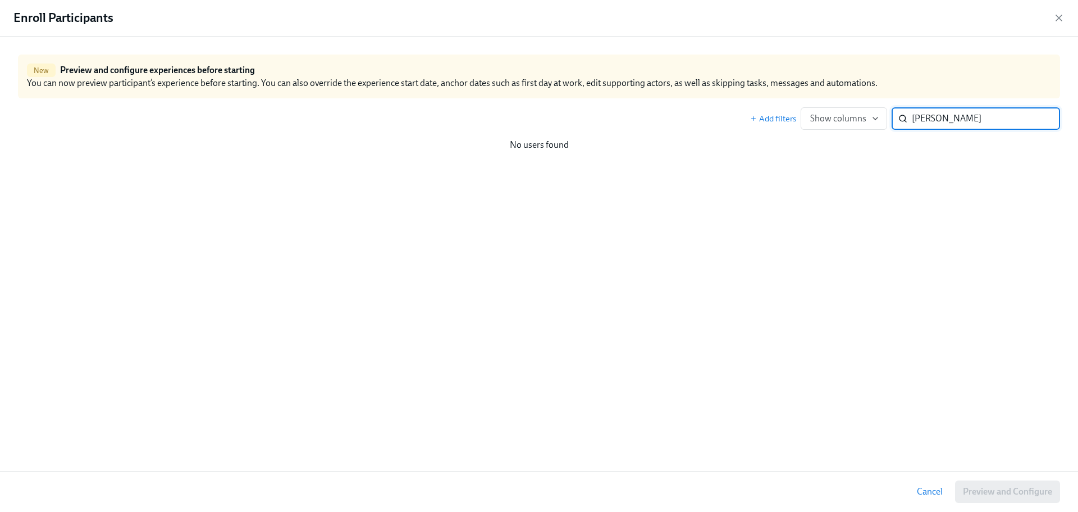
click at [1004, 121] on input "[PERSON_NAME]" at bounding box center [986, 118] width 148 height 22
